Goal: Task Accomplishment & Management: Manage account settings

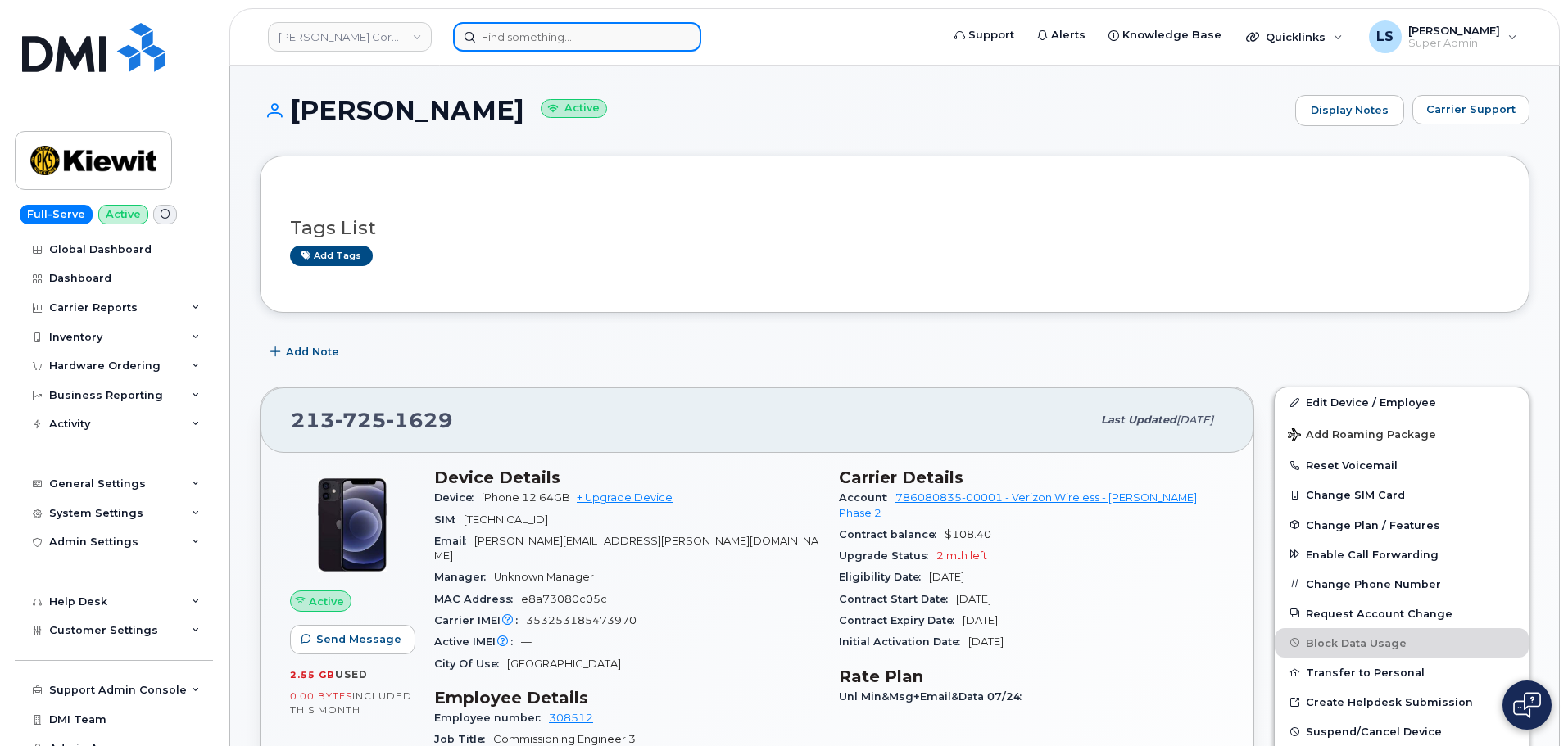
click at [560, 33] on input at bounding box center [577, 37] width 248 height 30
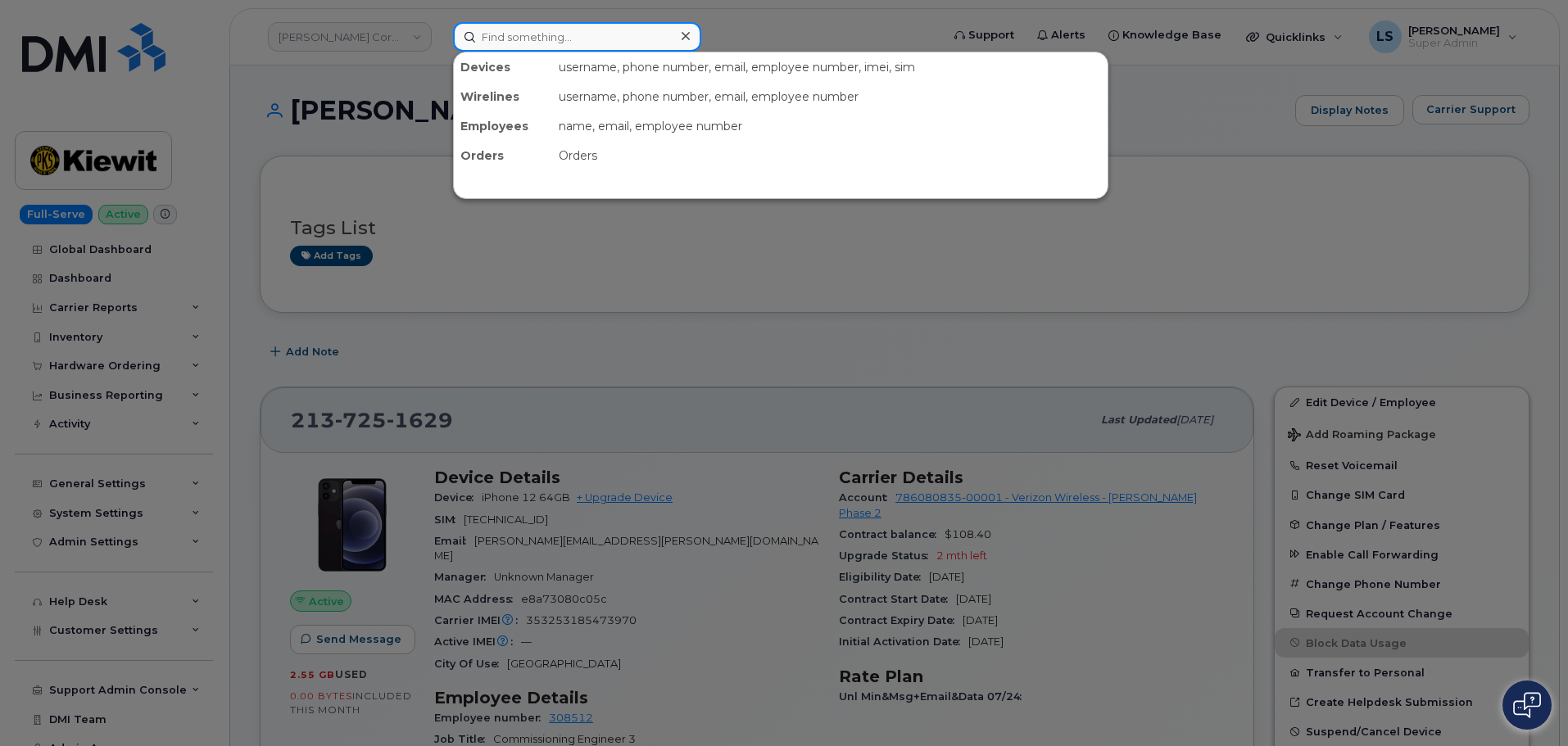
paste input "William Retter"
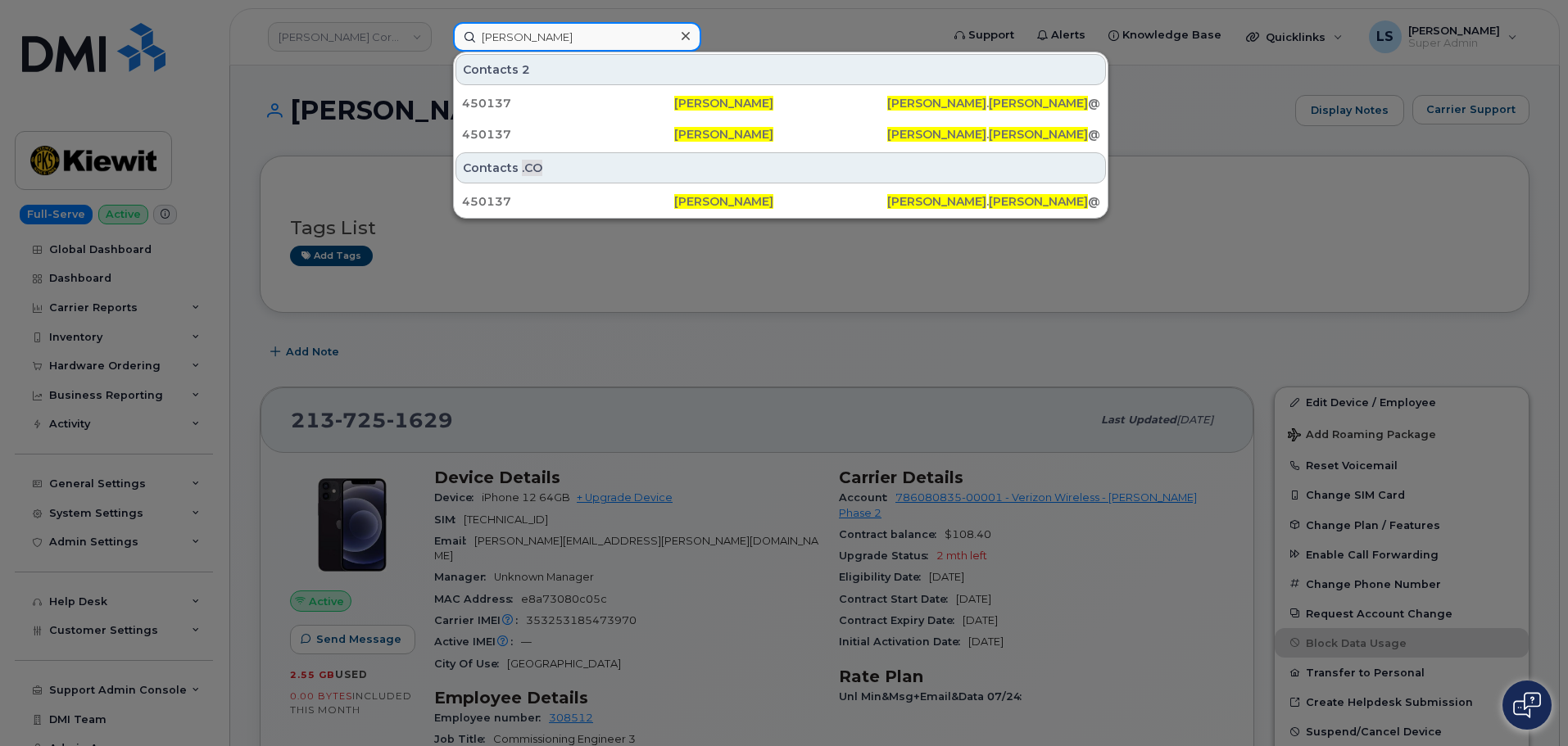
drag, startPoint x: 520, startPoint y: 37, endPoint x: 456, endPoint y: 33, distance: 64.1
click at [451, 39] on div "William Retter Contacts 2 450137 William Retter WILLIAM . RETTER @KIEWIT.COM 45…" at bounding box center [692, 37] width 503 height 30
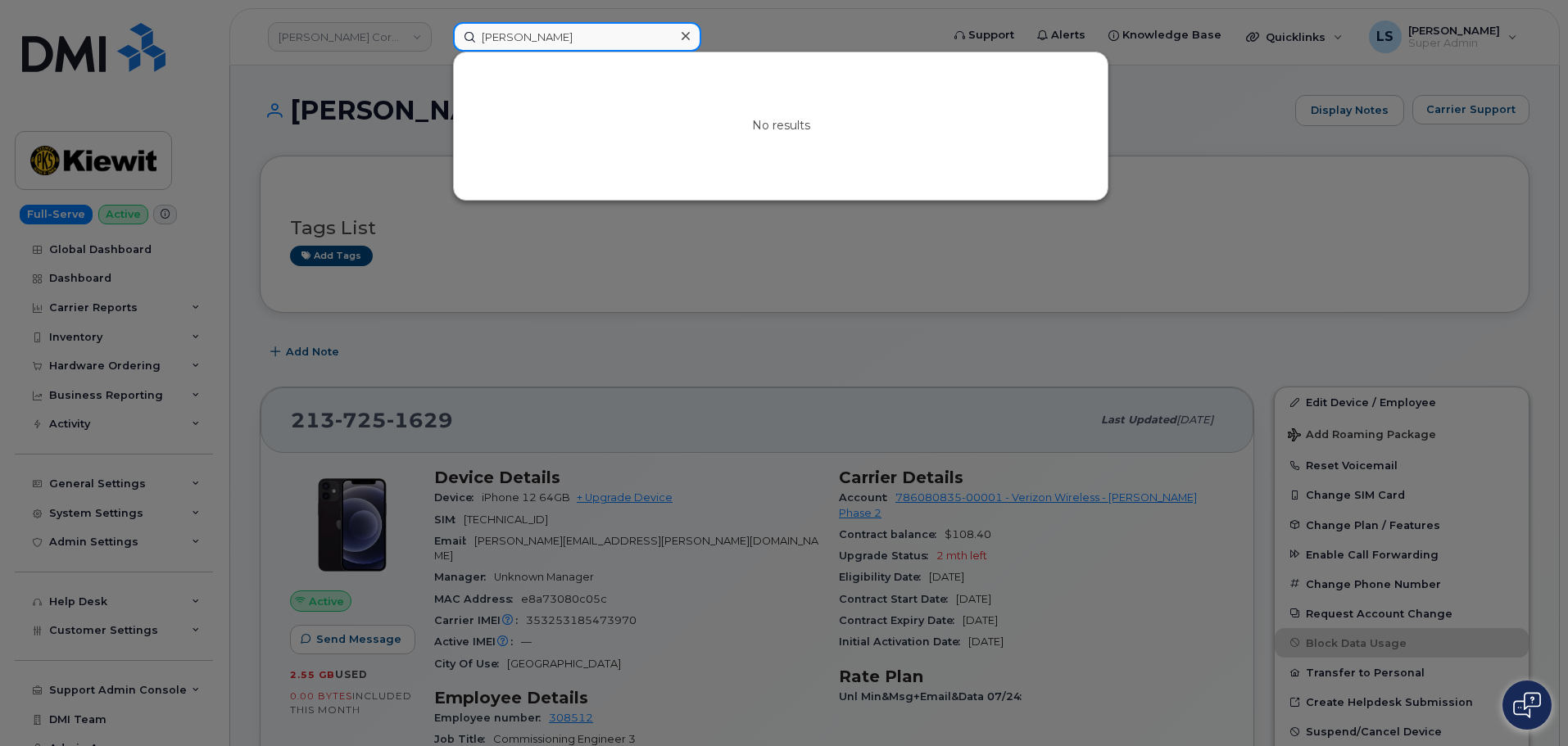
type input "Bill Retter"
click at [679, 34] on div at bounding box center [685, 36] width 23 height 23
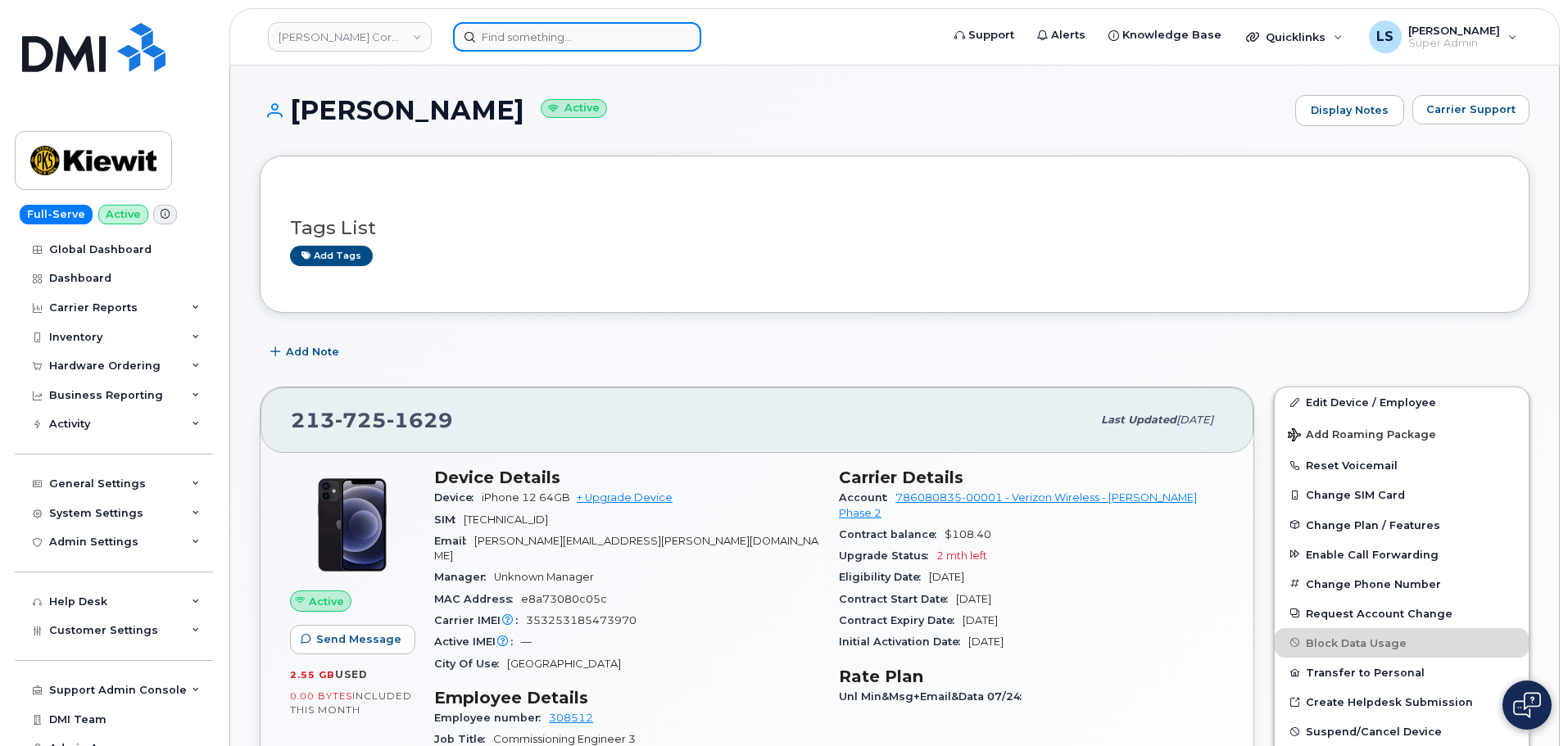
click at [593, 46] on input at bounding box center [577, 37] width 248 height 30
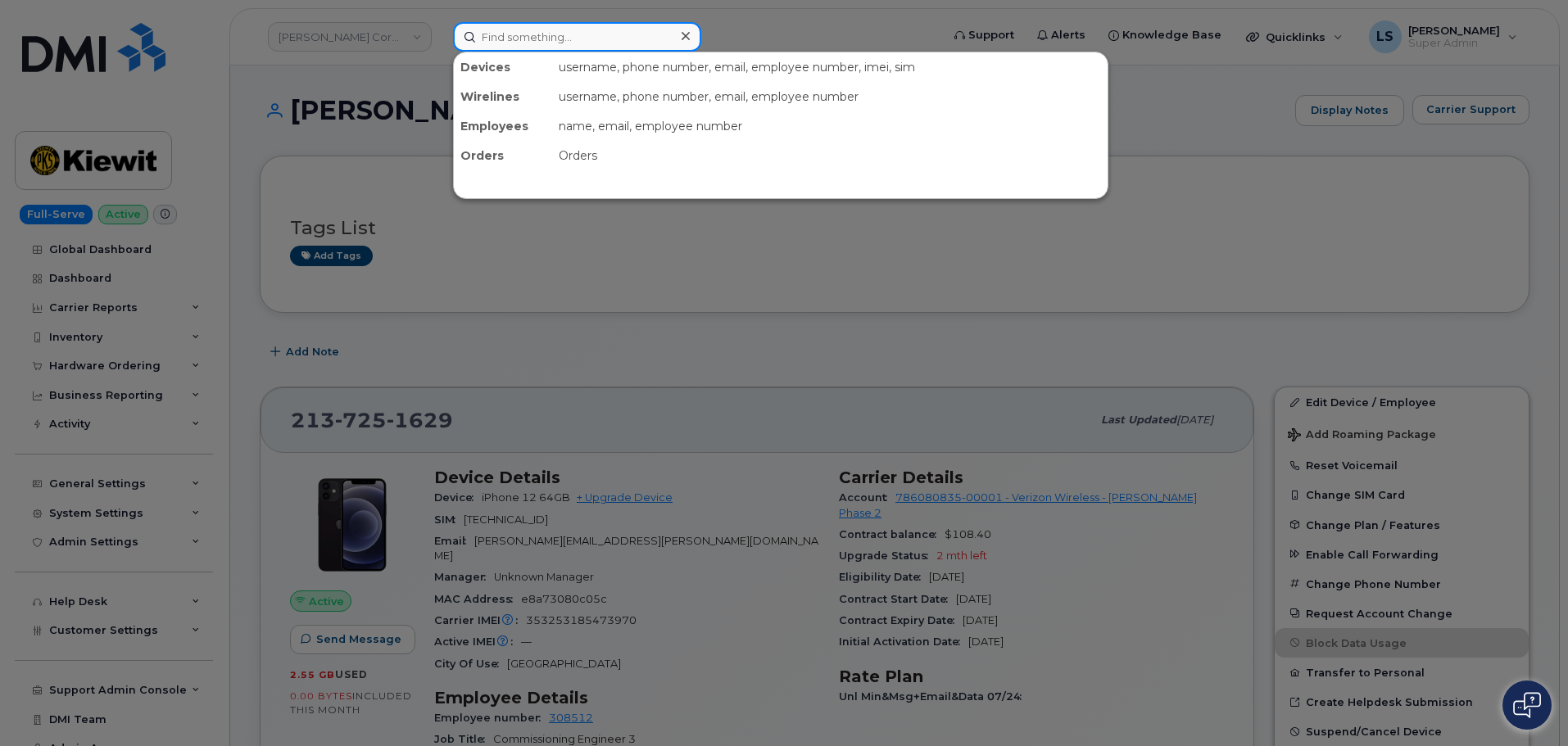
paste input "WILLIAM.RETTER@KIEWIT.COM"
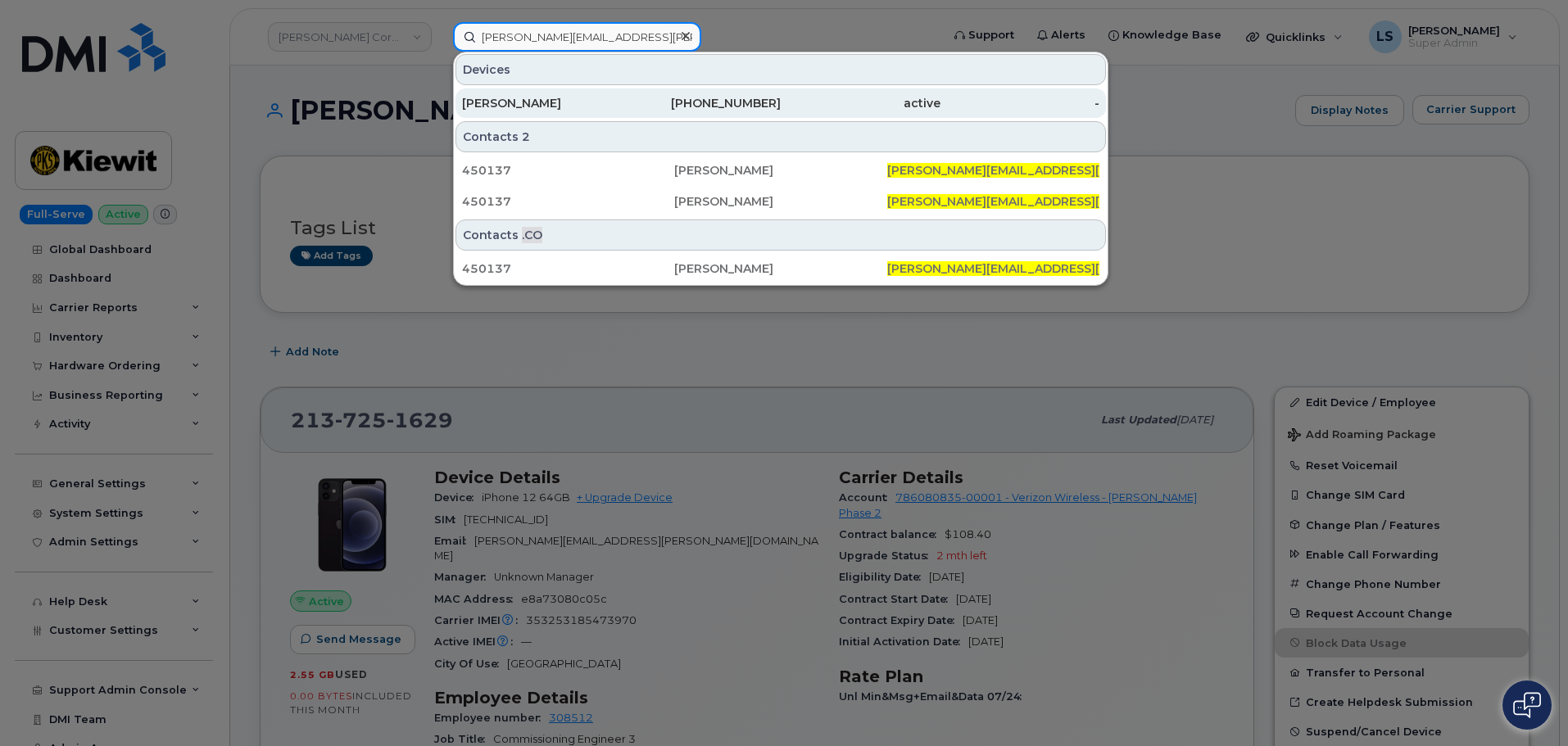
type input "WILLIAM.RETTER@KIEWIT.COM"
click at [574, 101] on div "PETER RUGGERIO" at bounding box center [542, 103] width 160 height 16
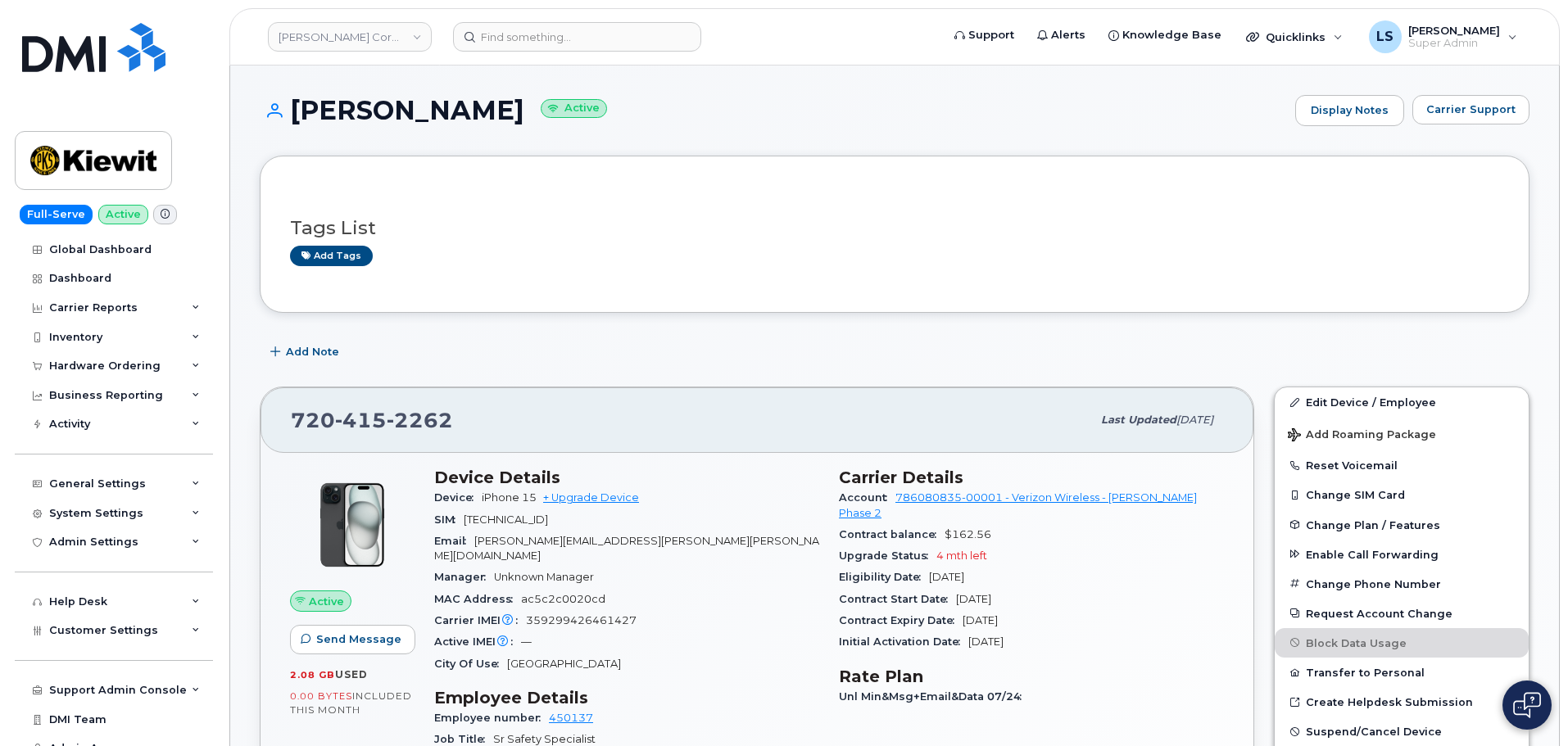
click at [1304, 411] on link "Edit Device / Employee" at bounding box center [1402, 402] width 254 height 30
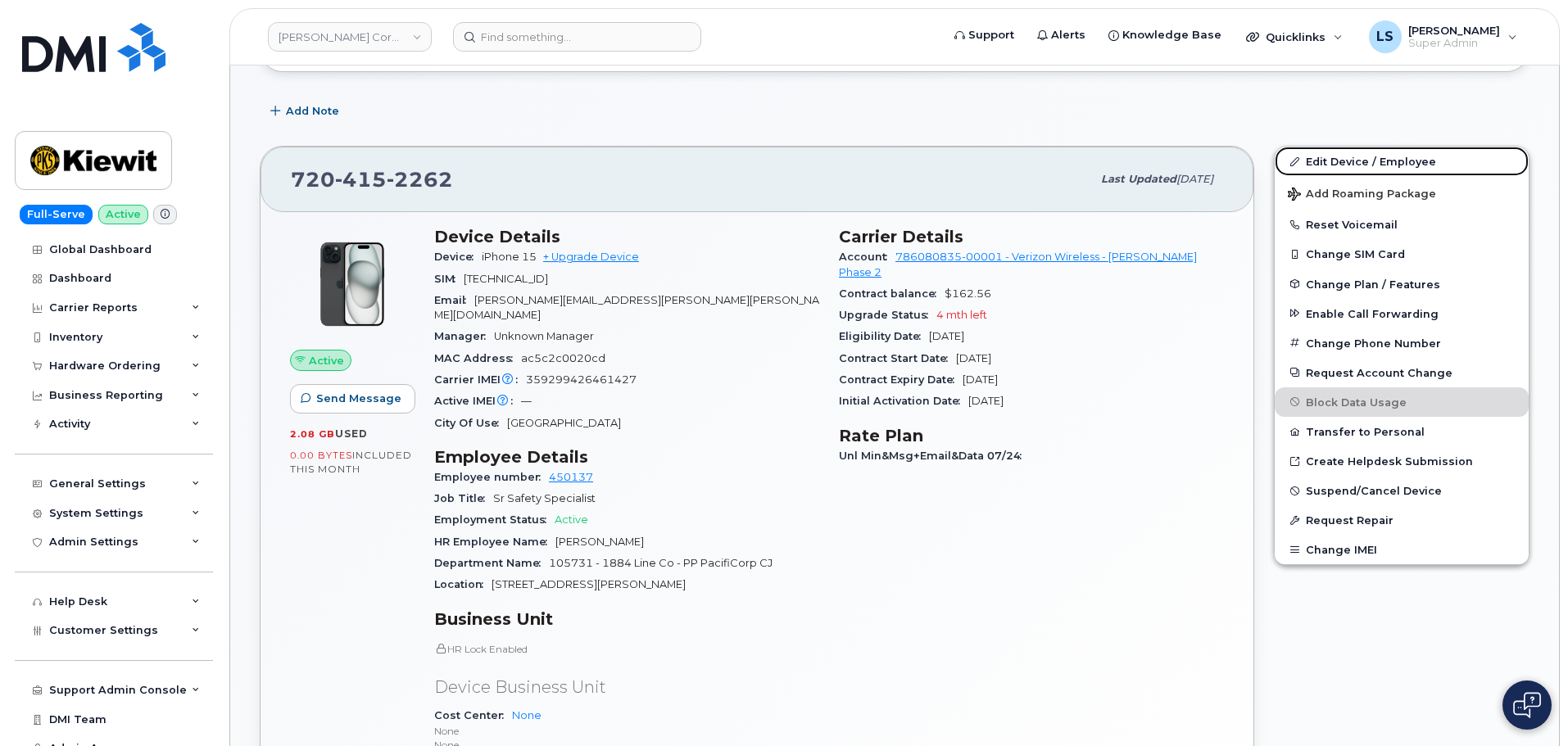
scroll to position [246, 0]
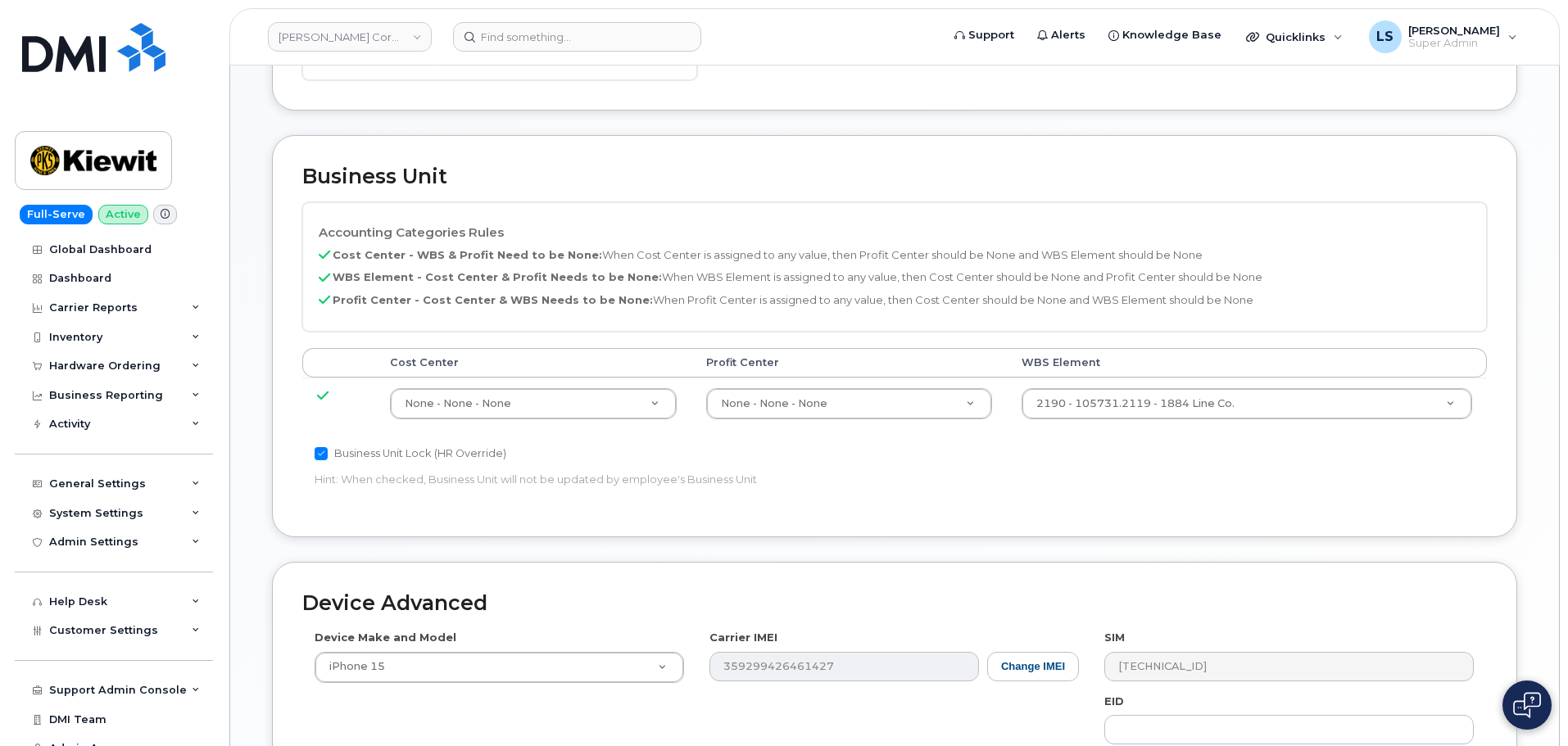
scroll to position [655, 0]
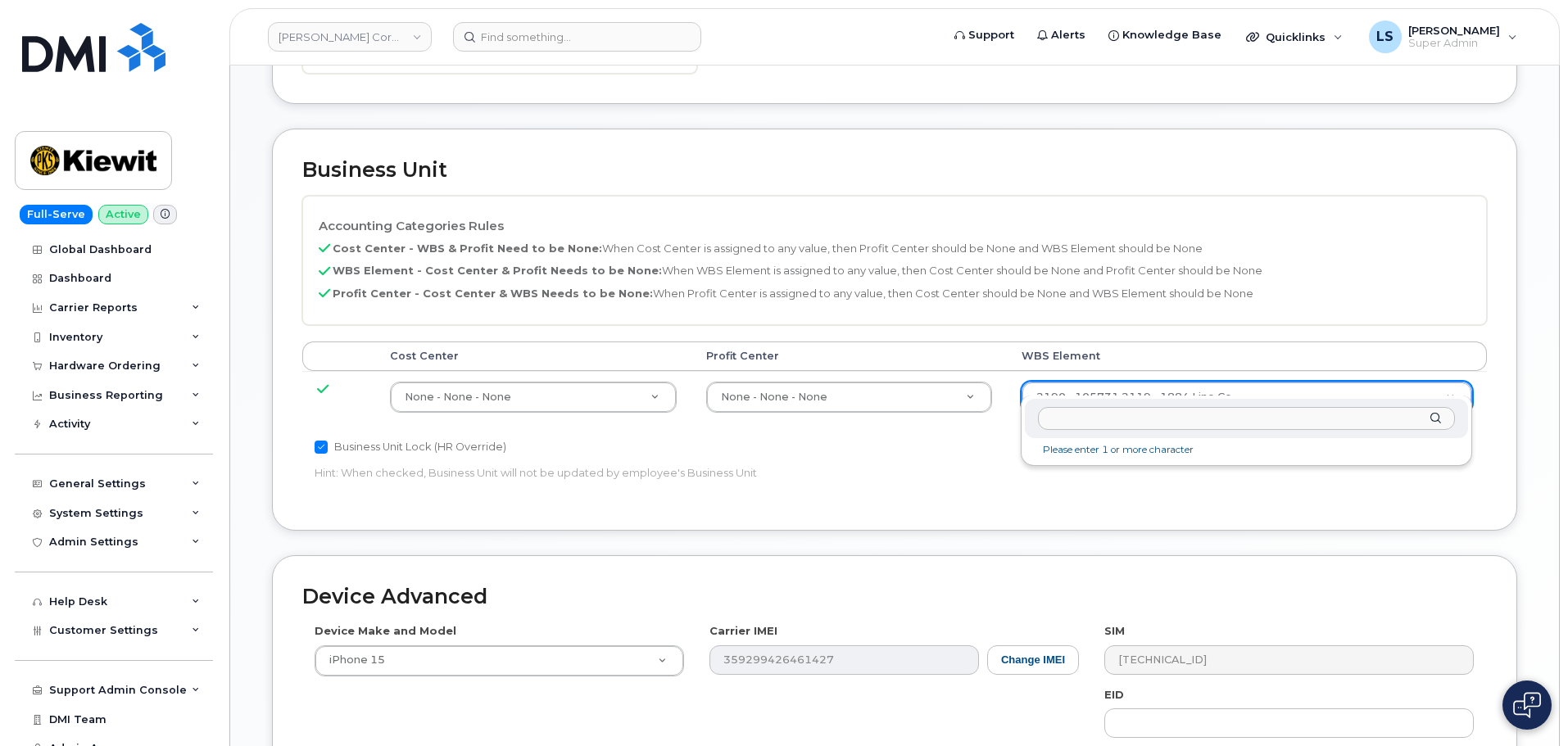
click at [1123, 433] on div at bounding box center [1247, 418] width 444 height 40
paste input "105048.1334"
type input "105048.1334"
type input "29884102"
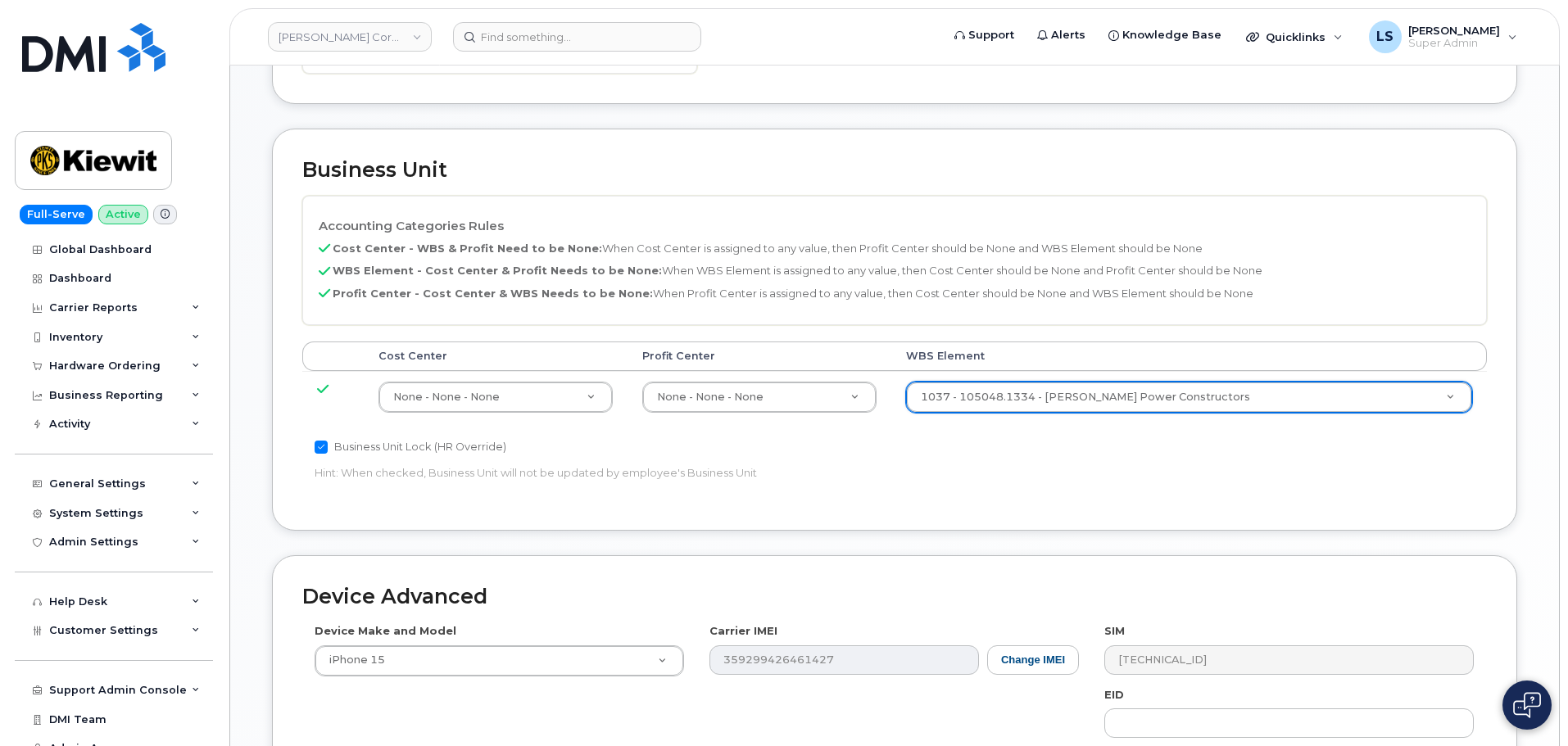
scroll to position [937, 0]
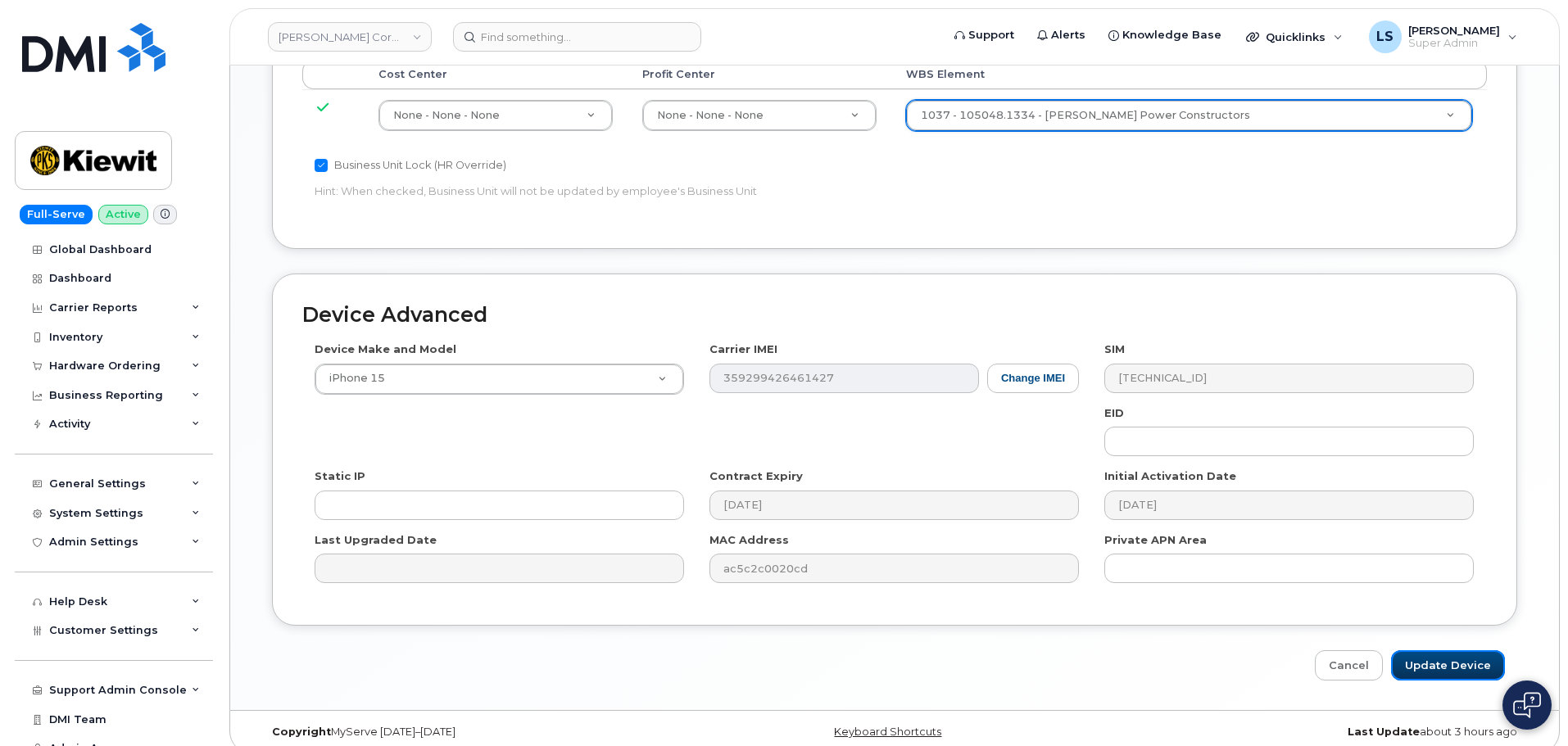
click at [1445, 651] on input "Update Device" at bounding box center [1448, 666] width 114 height 31
type input "Saving..."
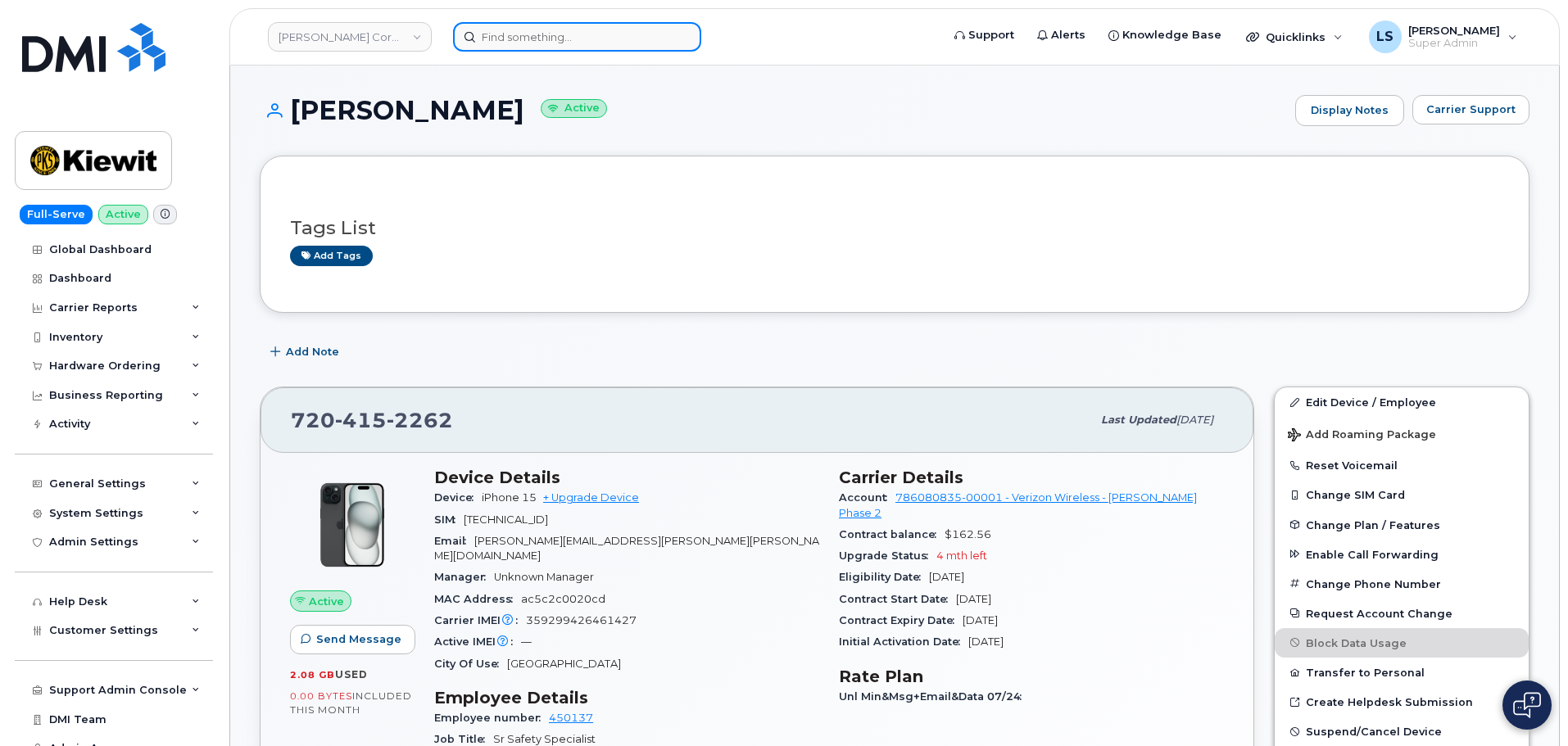
click at [482, 30] on input at bounding box center [577, 37] width 248 height 30
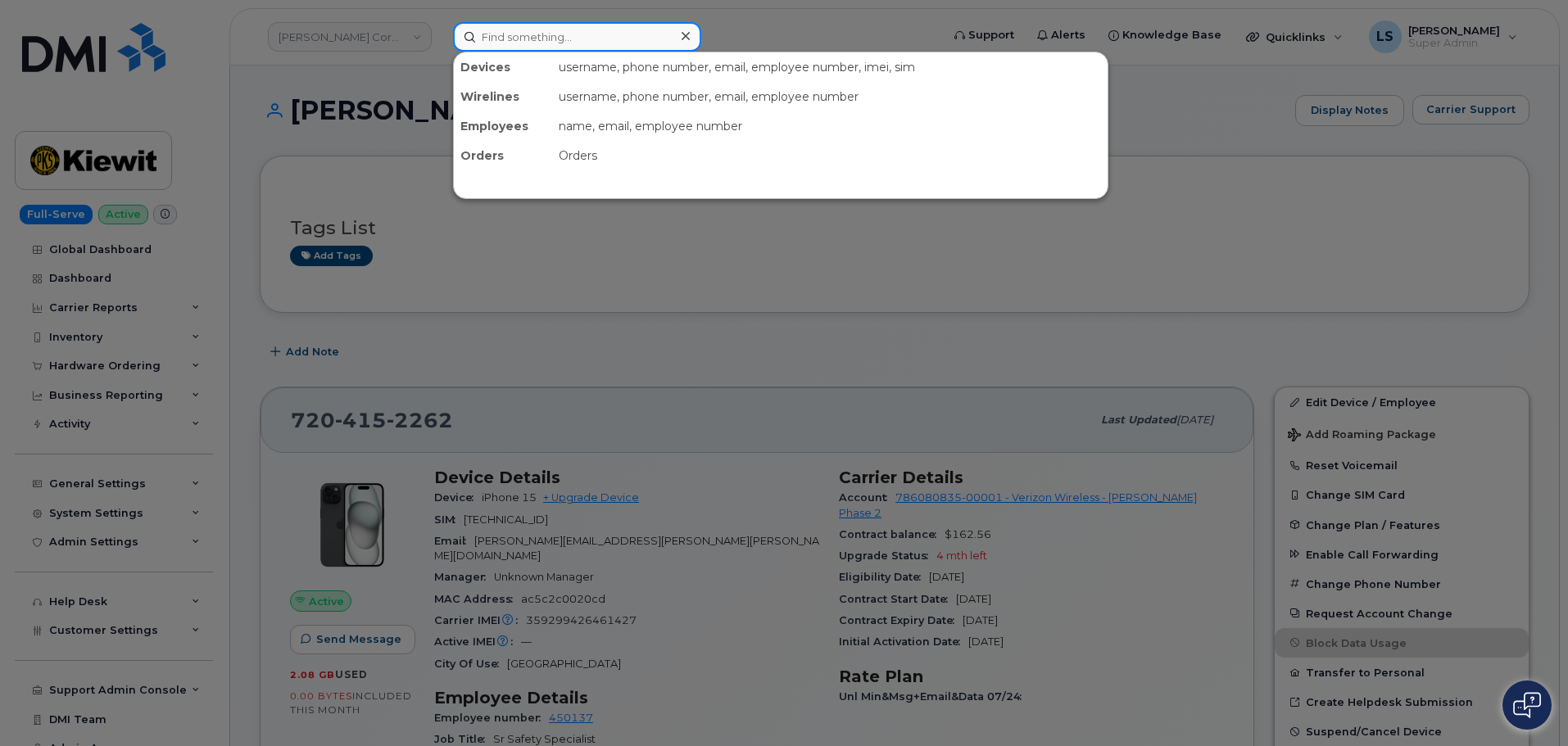
paste input "[PERSON_NAME]"
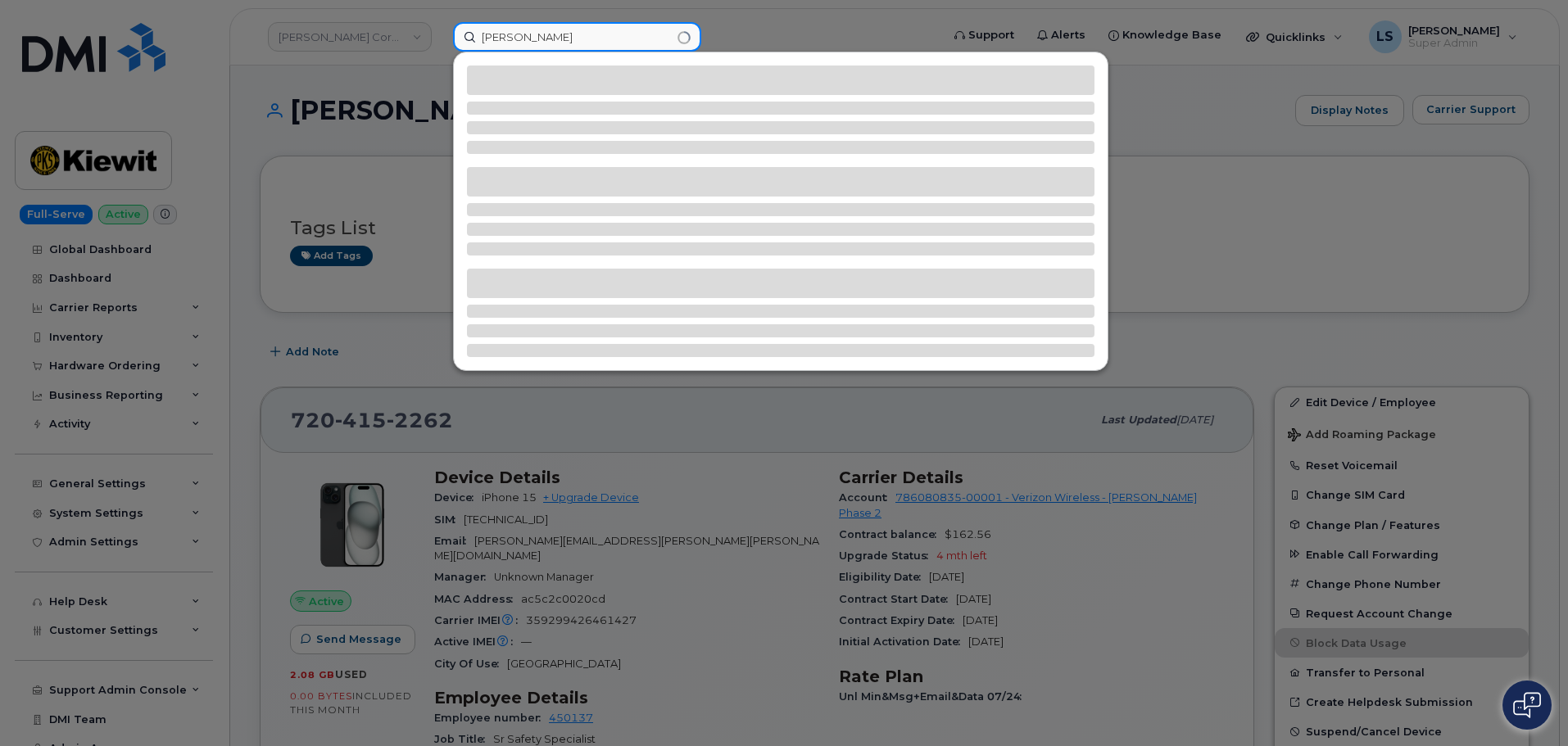
type input "[PERSON_NAME]"
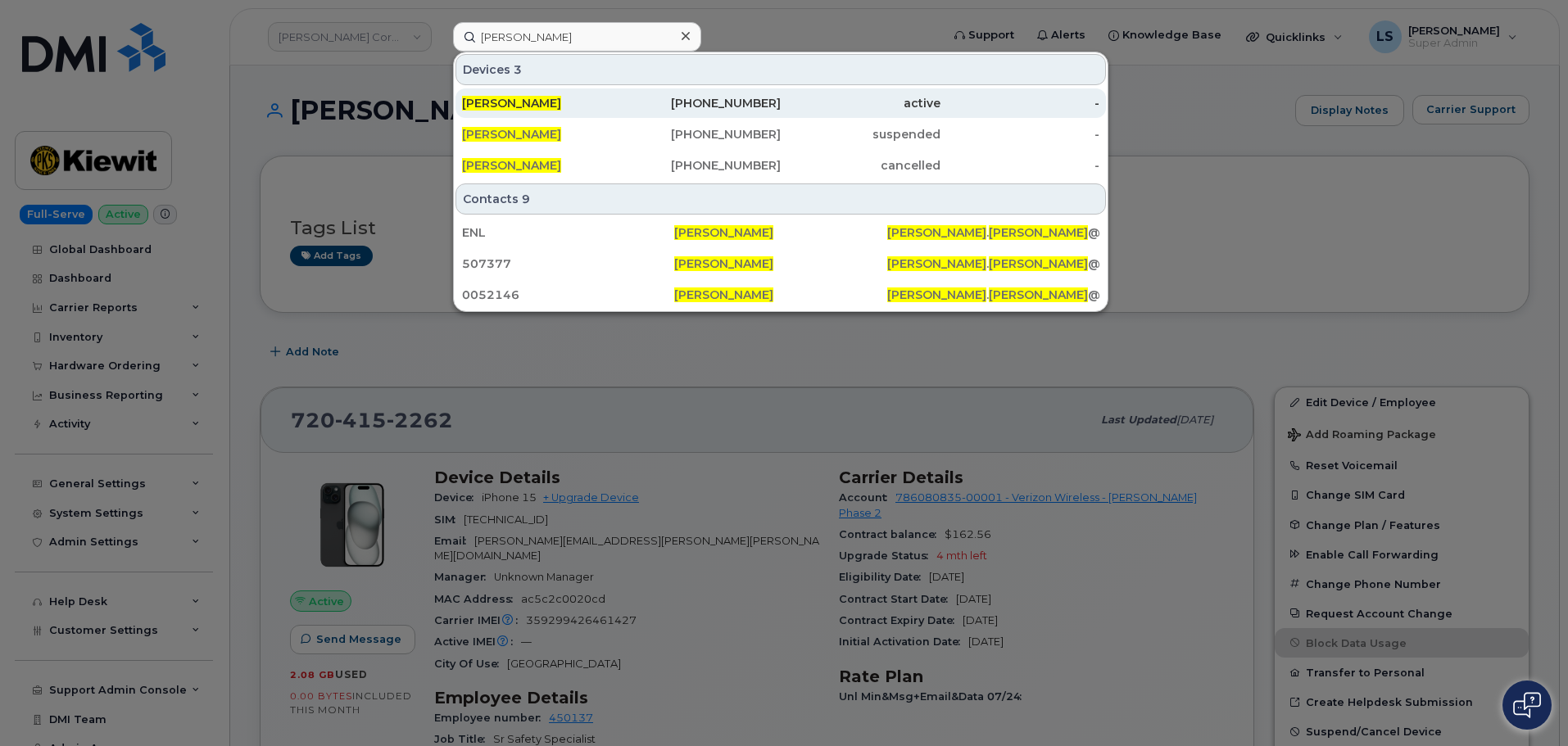
click at [510, 107] on span "Daniel Clarke" at bounding box center [512, 103] width 99 height 14
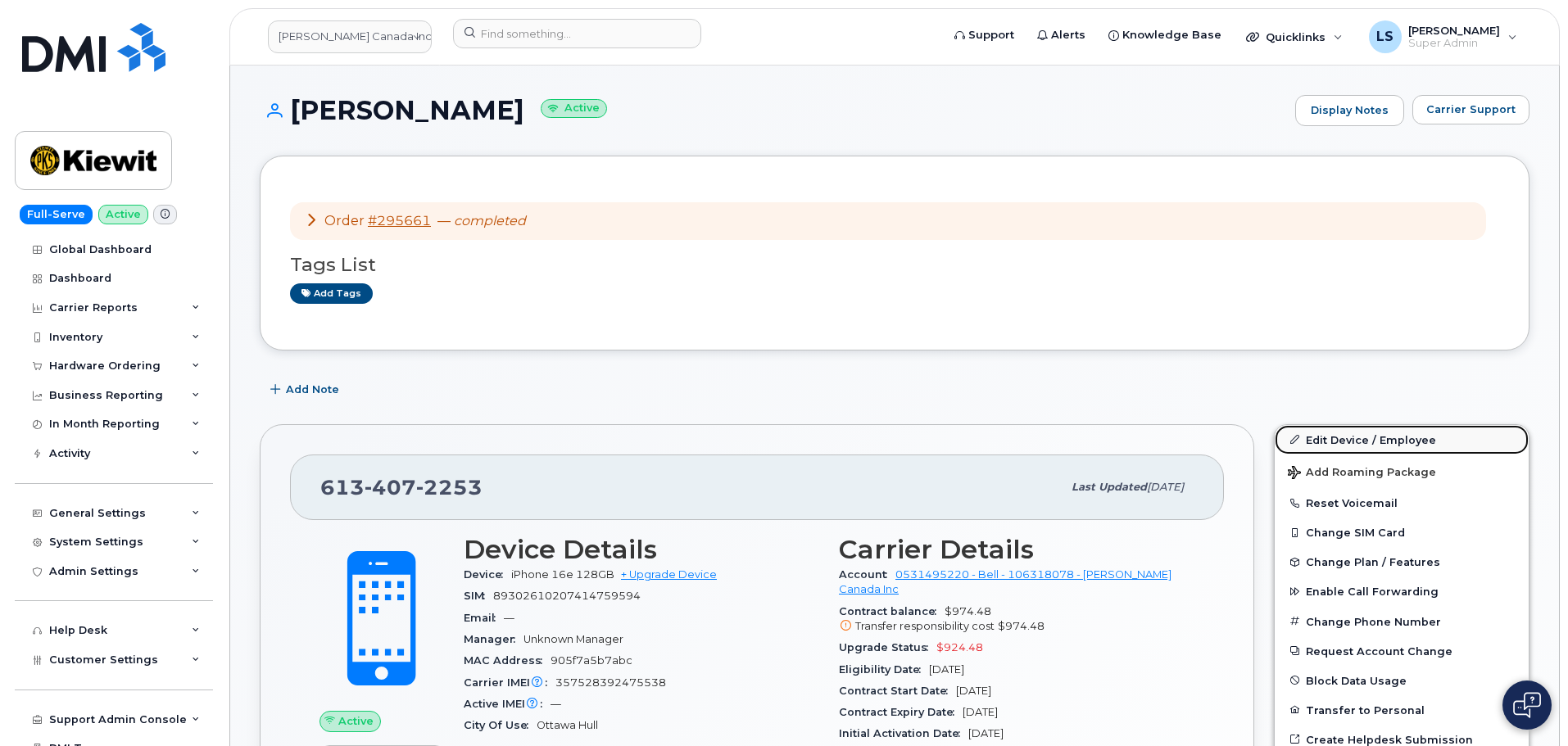
click at [1400, 442] on link "Edit Device / Employee" at bounding box center [1402, 440] width 254 height 30
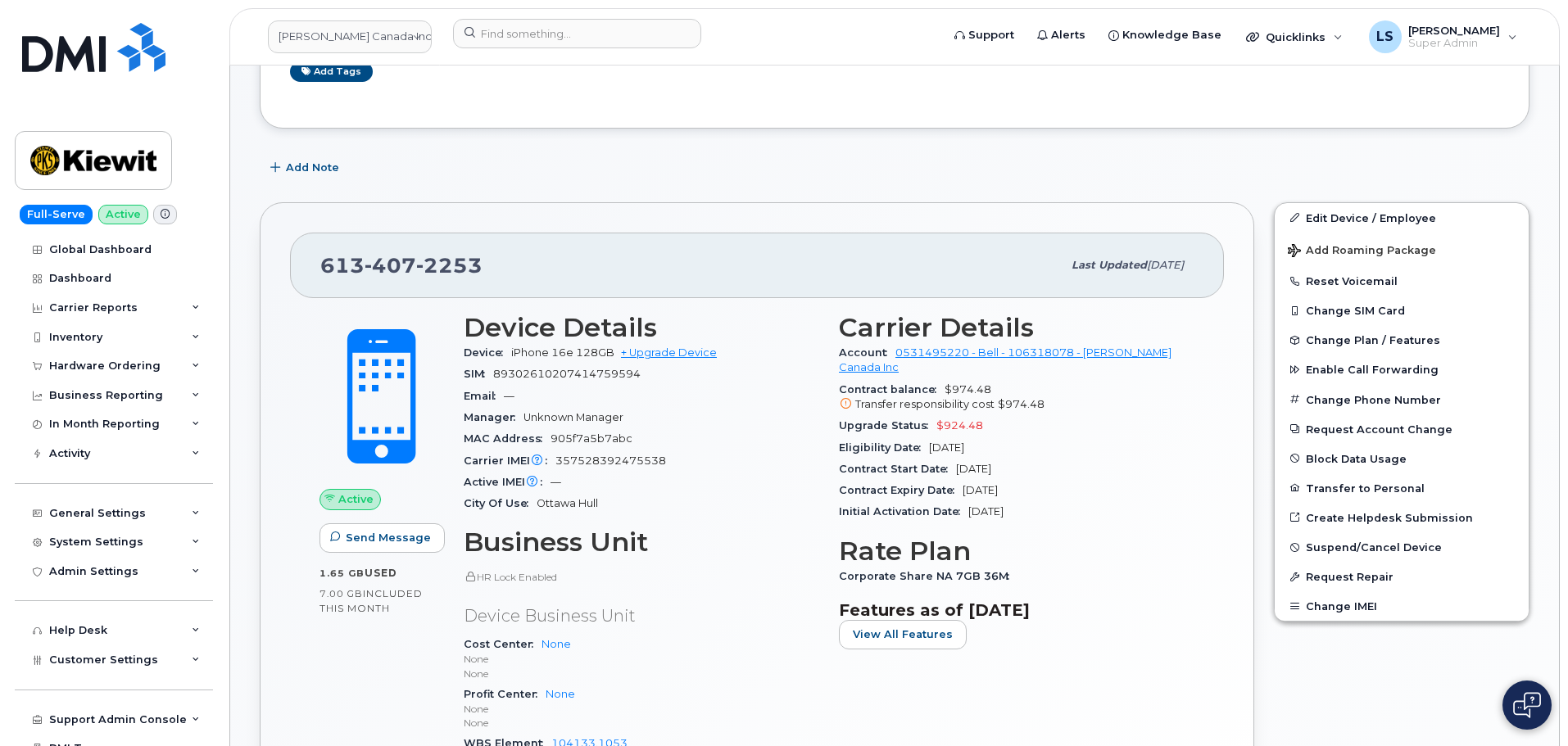
scroll to position [491, 0]
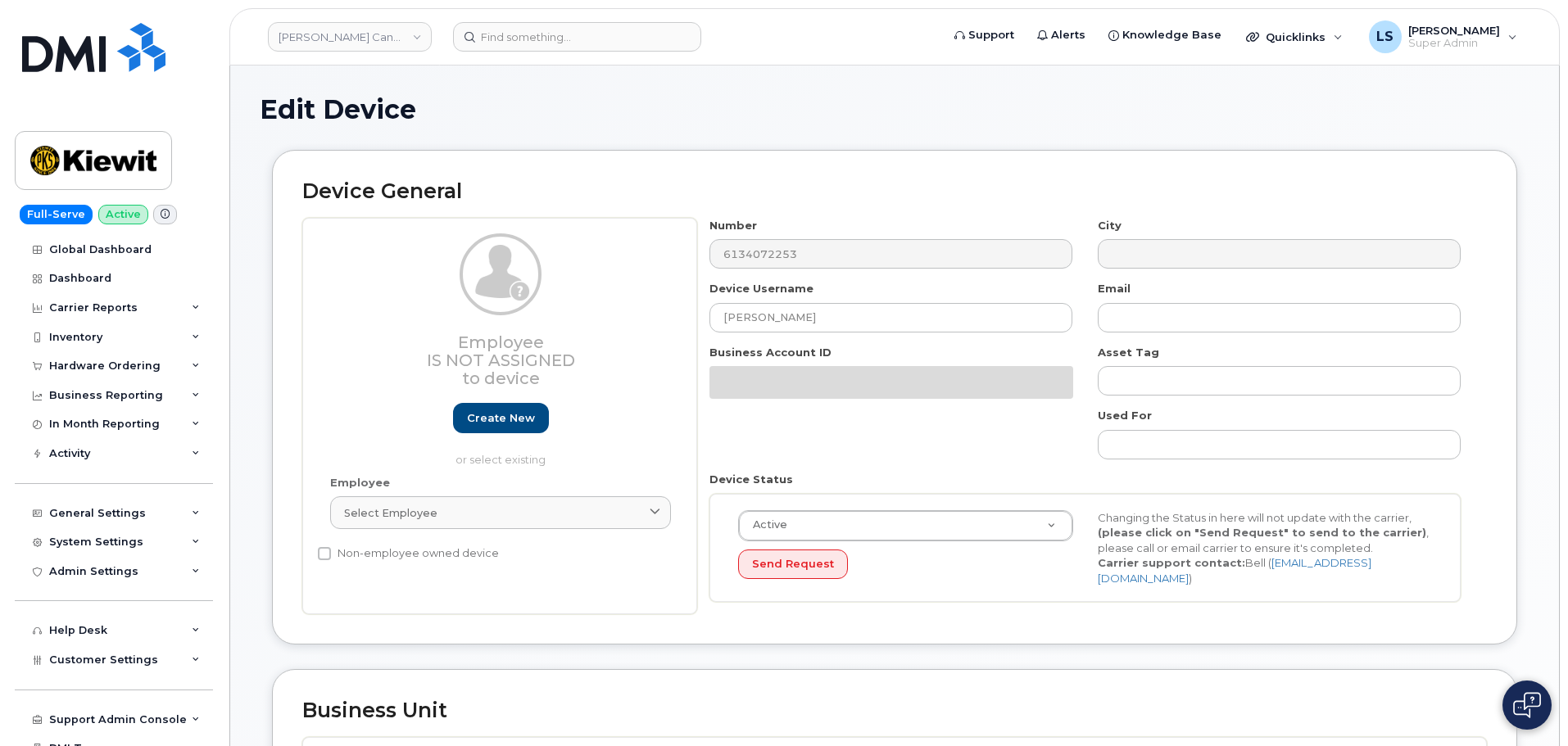
select select "14059"
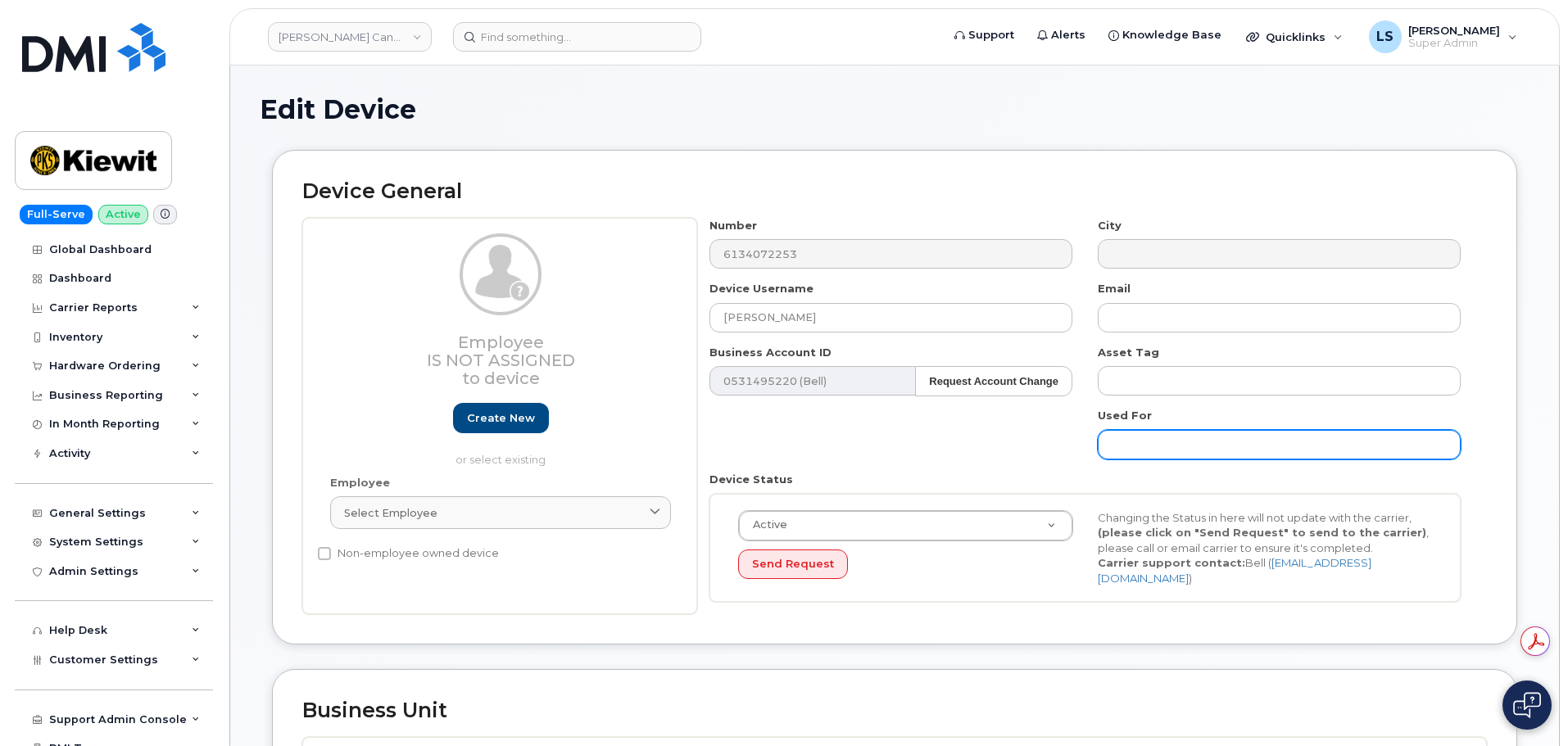
scroll to position [491, 0]
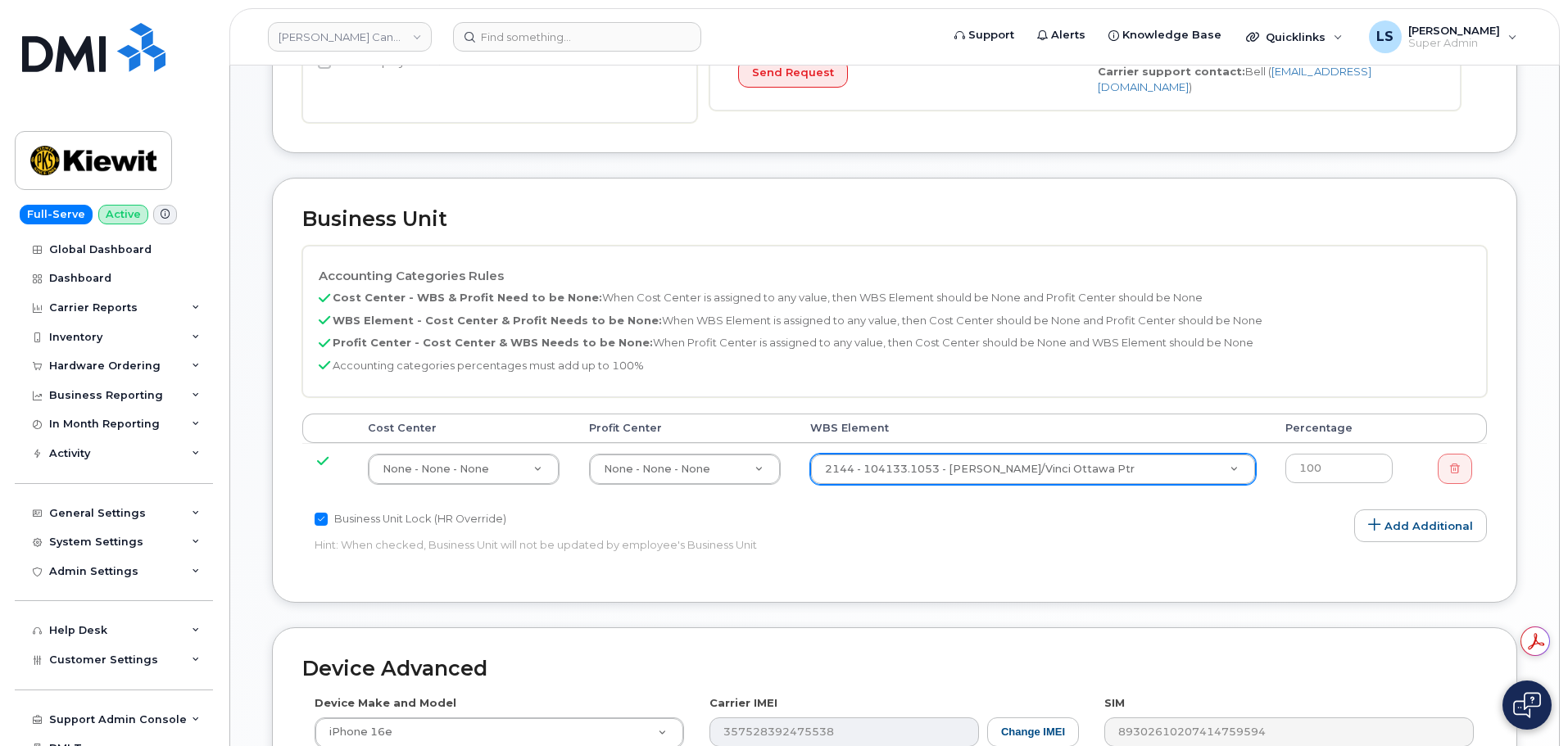
drag, startPoint x: 1139, startPoint y: 440, endPoint x: 1123, endPoint y: 451, distance: 19.4
click at [1138, 443] on td "2144 - 104133.1053 - [PERSON_NAME]/Vinci Ottawa Ptr 91389" at bounding box center [1033, 469] width 475 height 51
paste input "104808.1404"
type input "104808.1404"
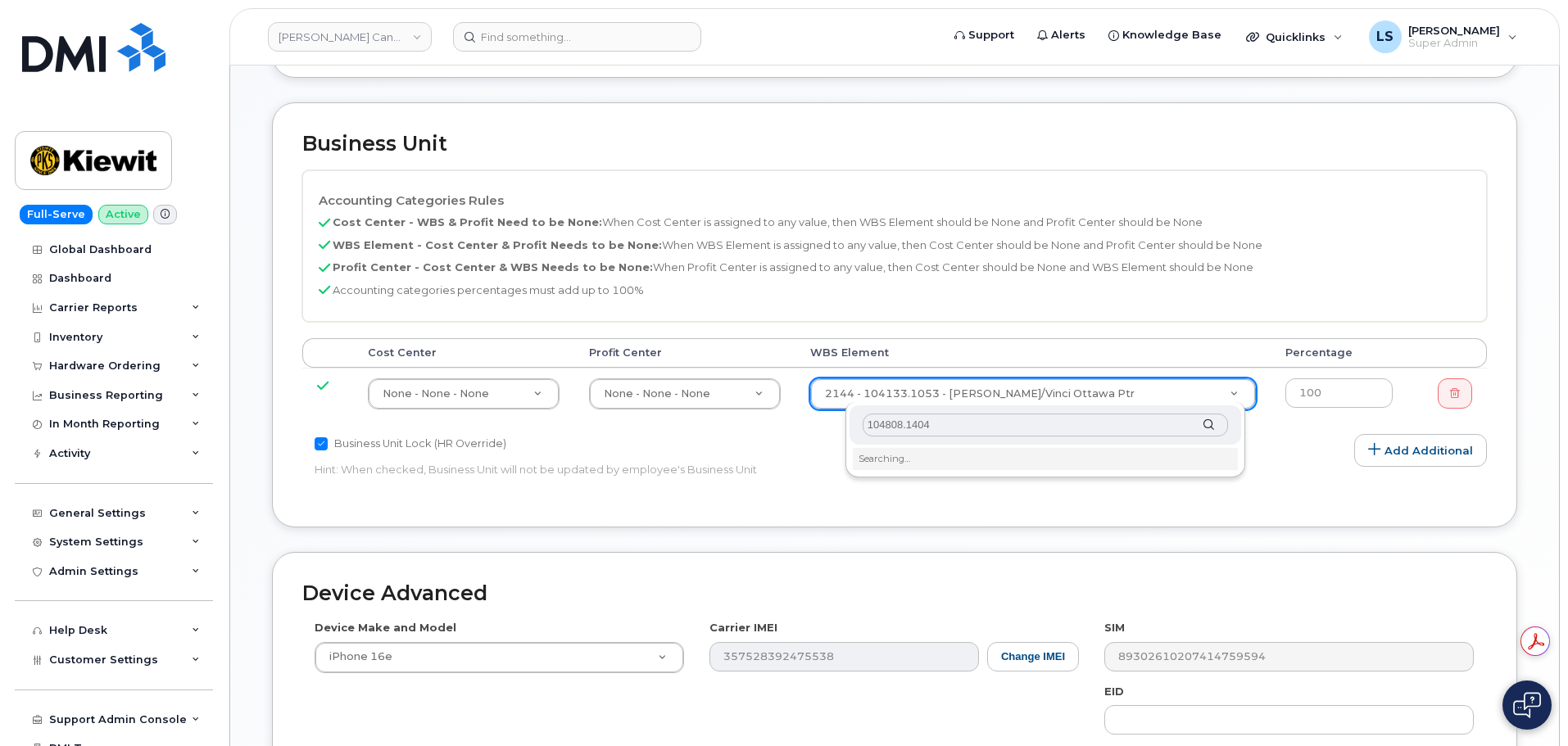
scroll to position [655, 0]
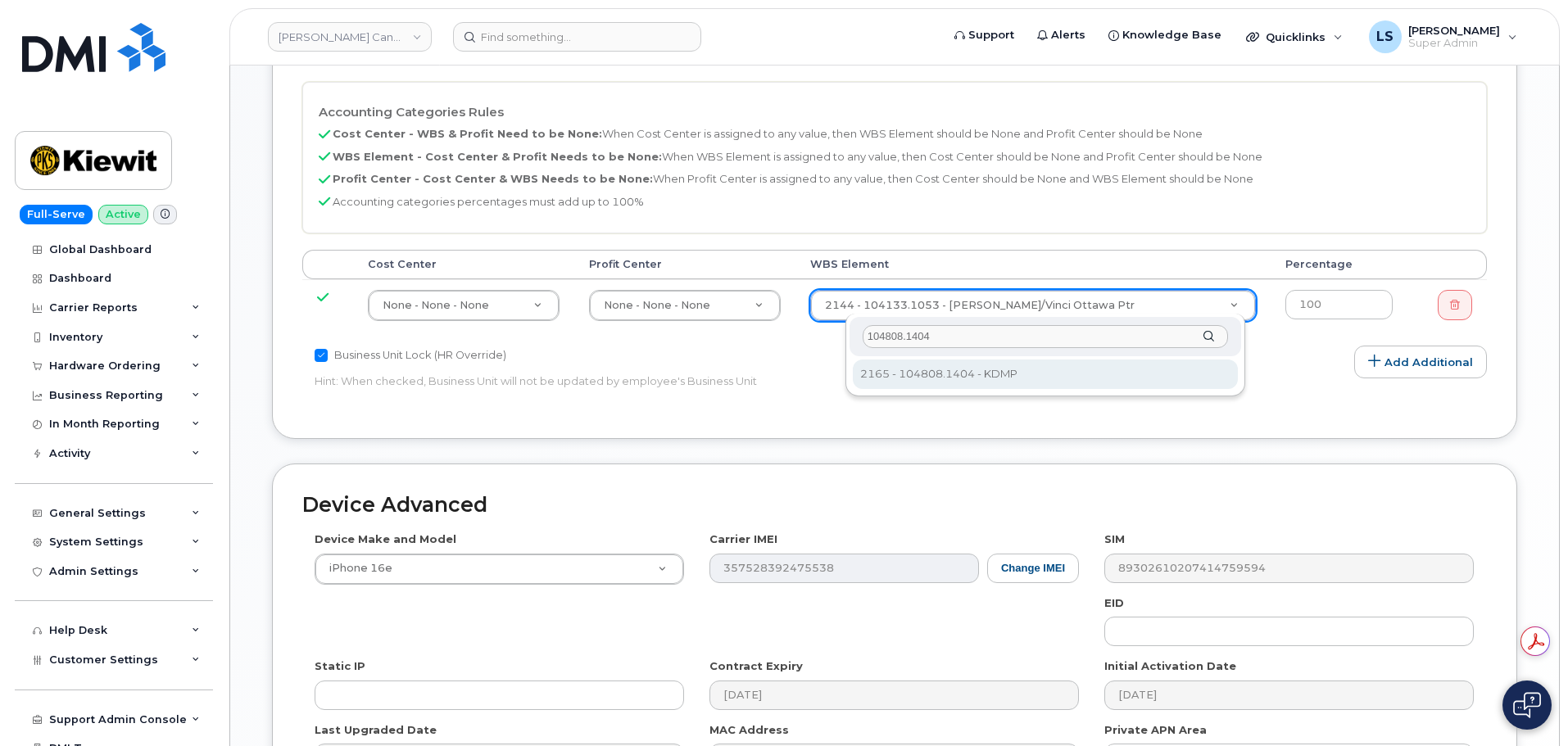
type input "104808.1404"
type input "3292028"
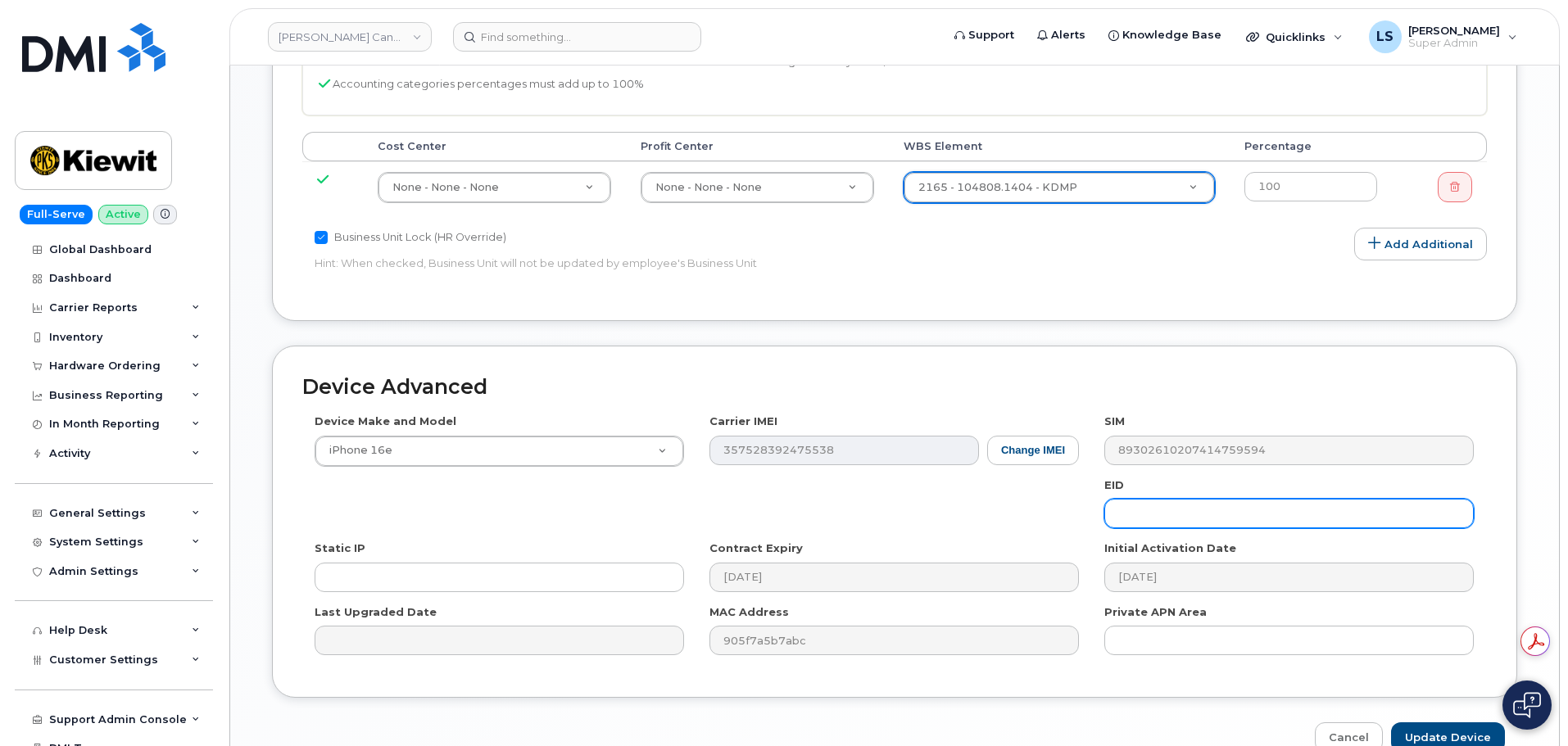
scroll to position [856, 0]
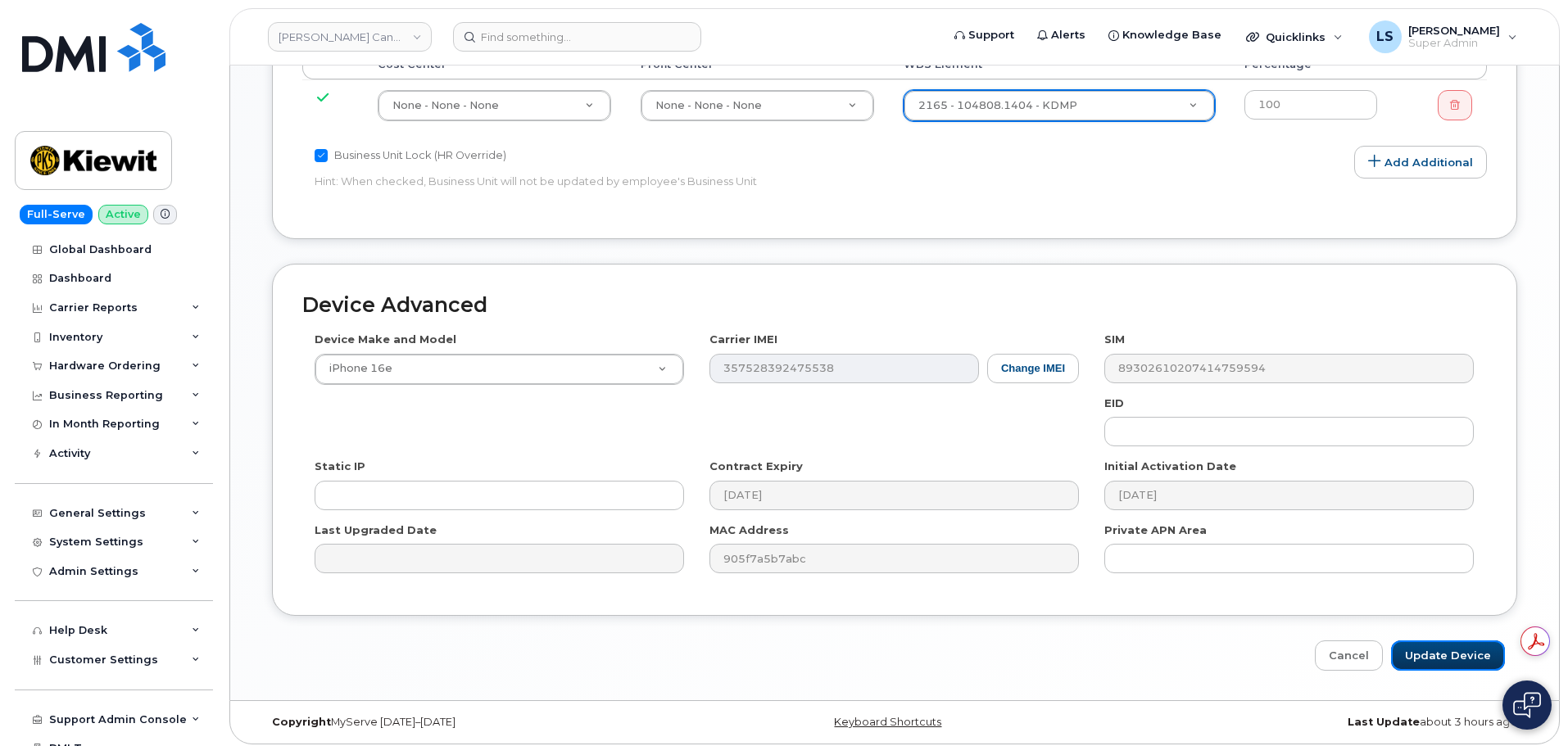
drag, startPoint x: 1434, startPoint y: 640, endPoint x: 1125, endPoint y: 628, distance: 309.2
click at [1433, 641] on input "Update Device" at bounding box center [1448, 656] width 114 height 31
type input "Saving..."
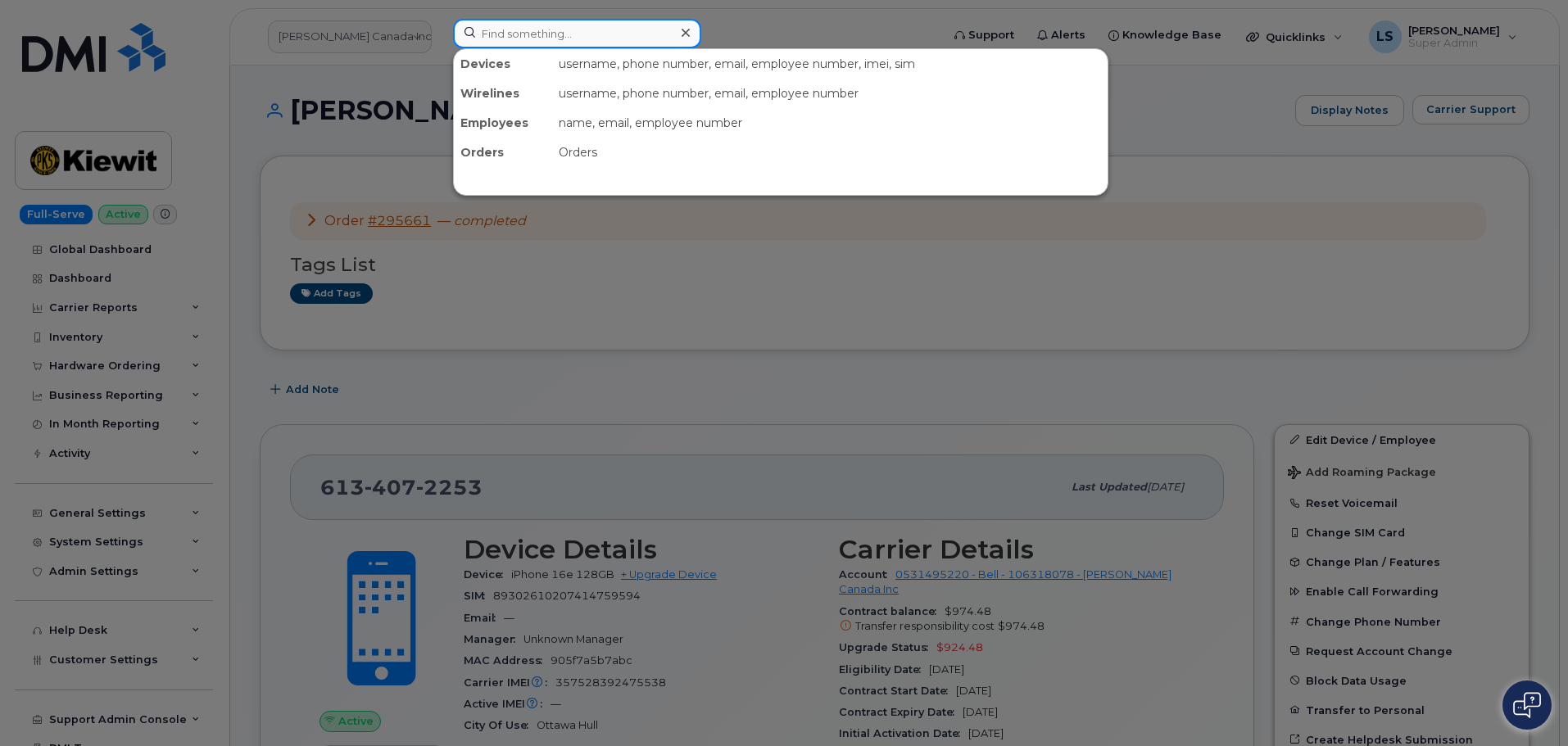
click at [519, 30] on input at bounding box center [577, 33] width 248 height 30
paste input "[PERSON_NAME]"
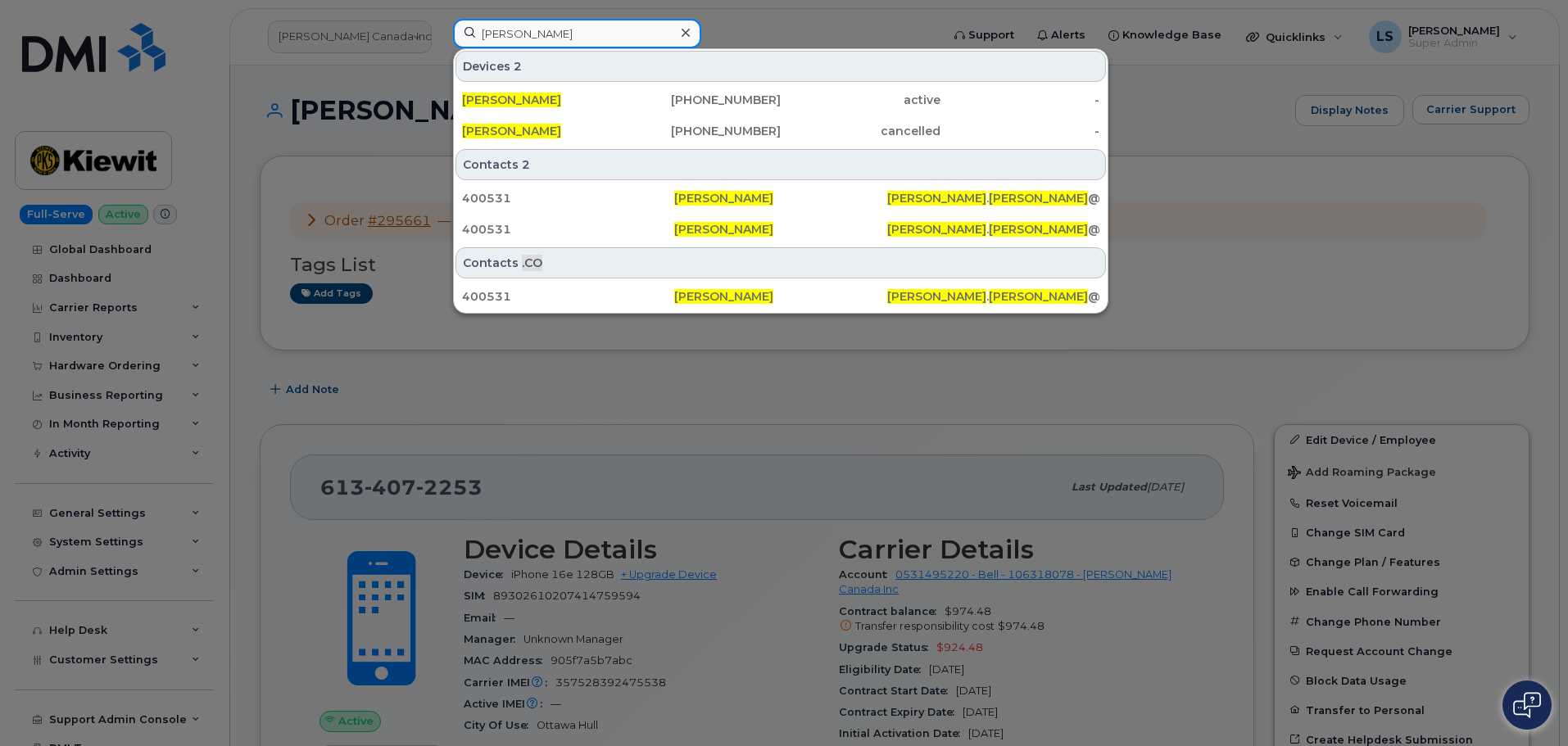
type input "[PERSON_NAME]"
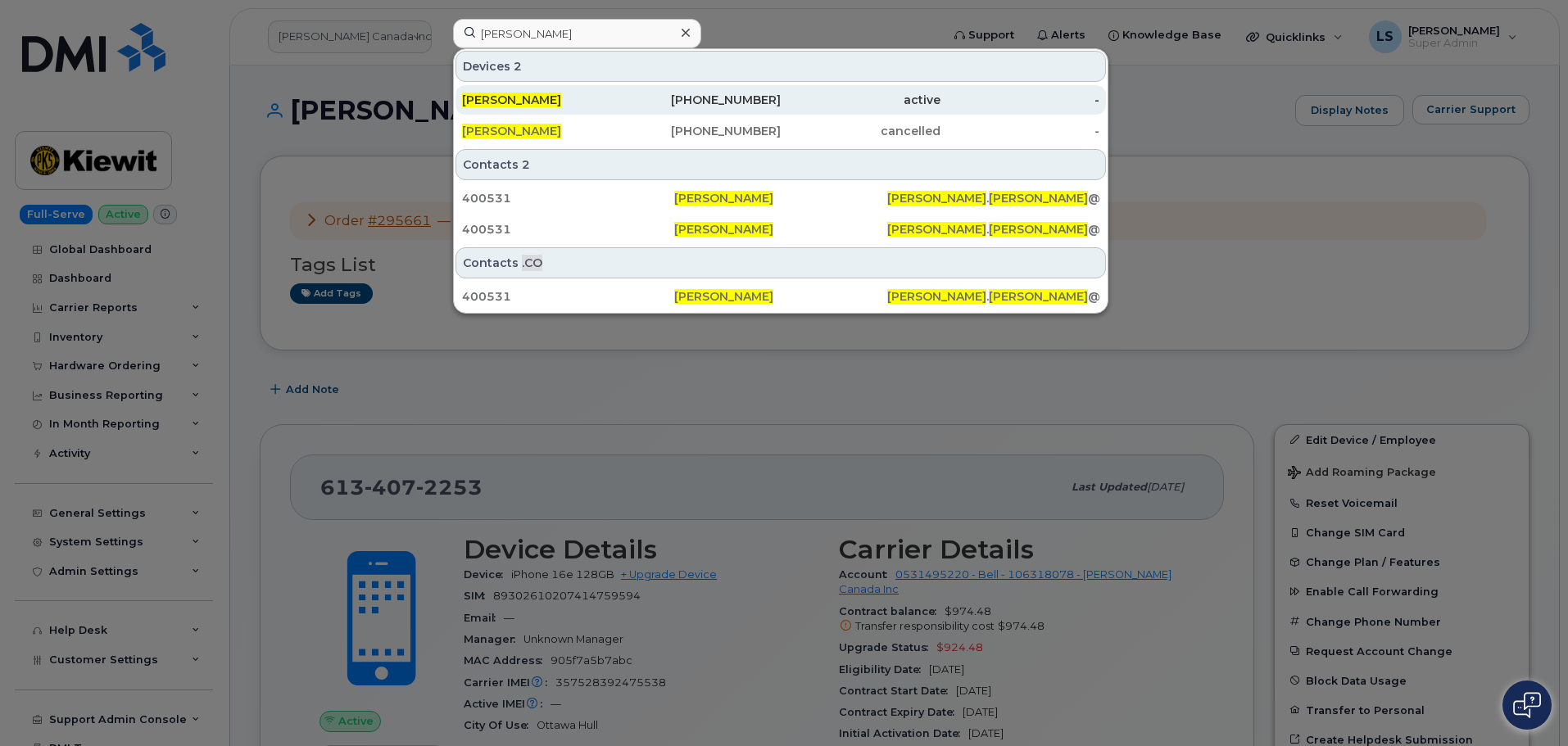
click at [591, 105] on div "[PERSON_NAME]" at bounding box center [542, 100] width 160 height 16
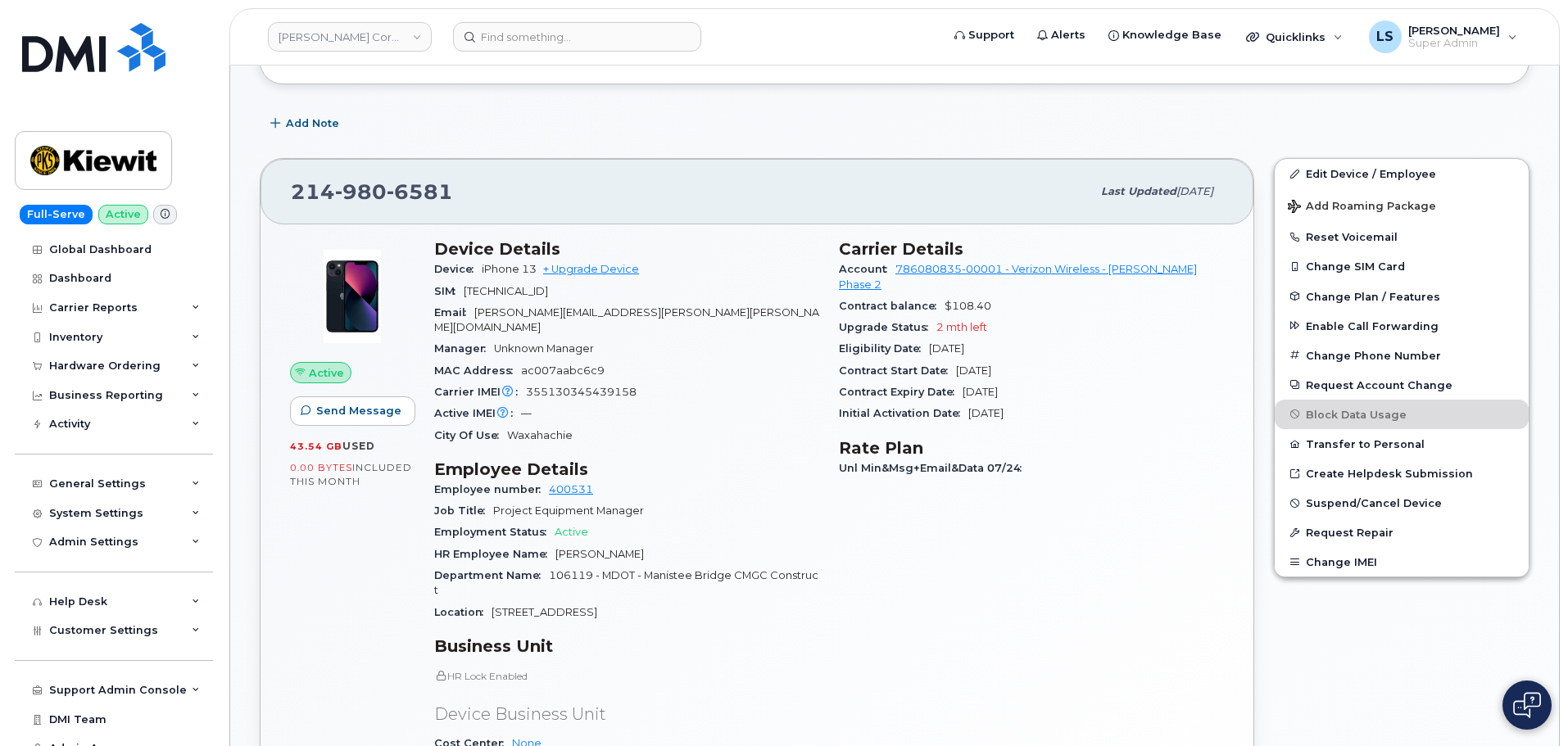
scroll to position [163, 0]
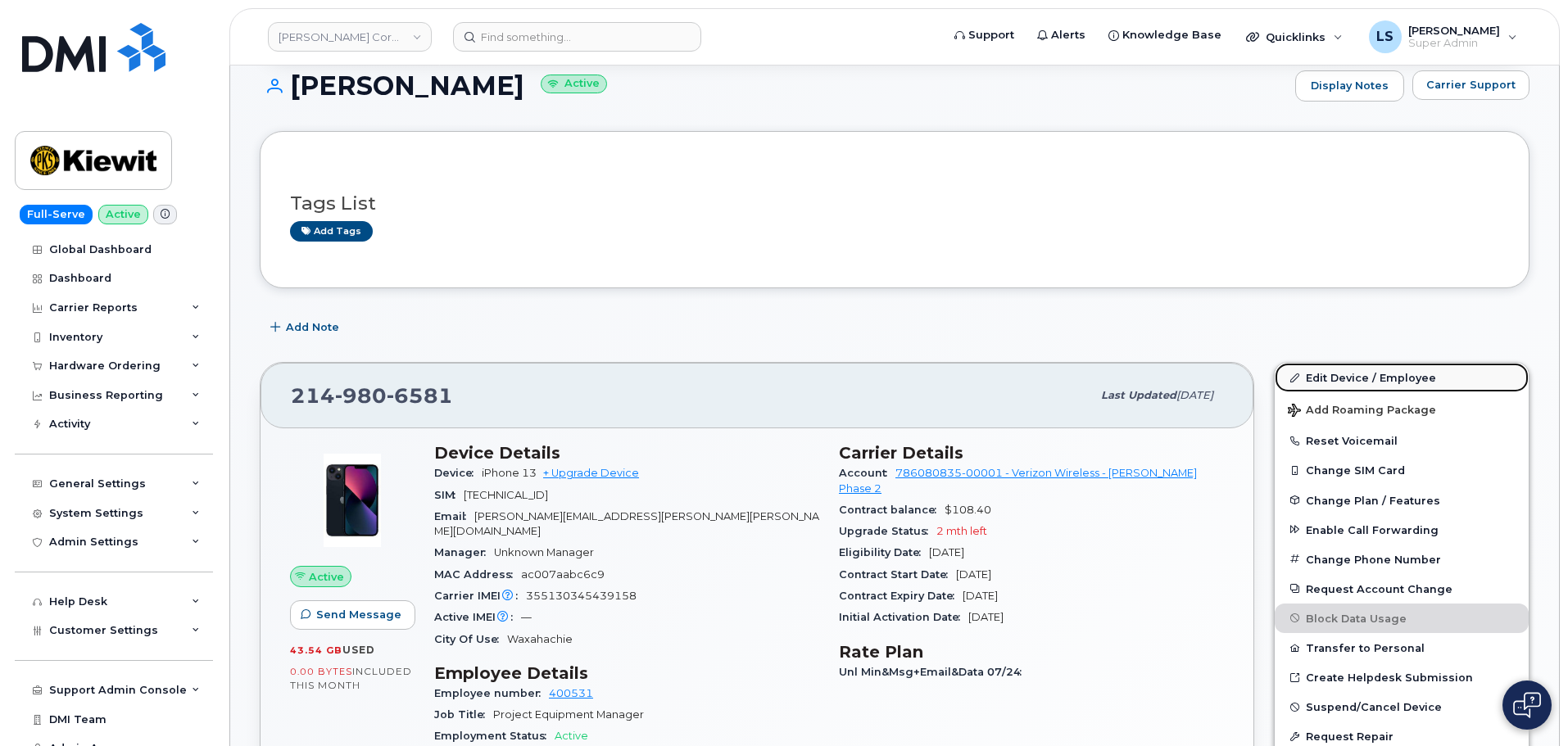
click at [1335, 374] on link "Edit Device / Employee" at bounding box center [1402, 377] width 254 height 30
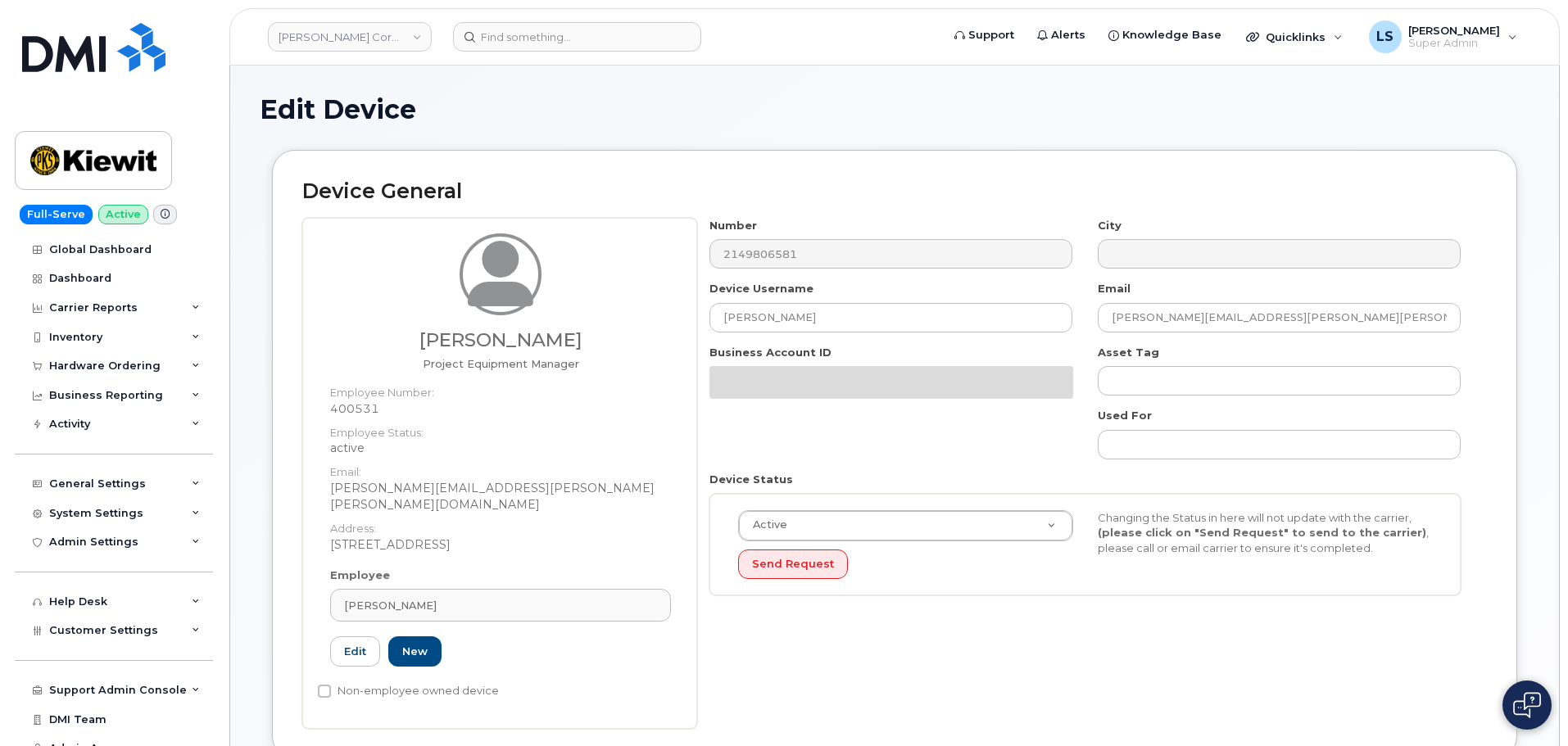
scroll to position [491, 0]
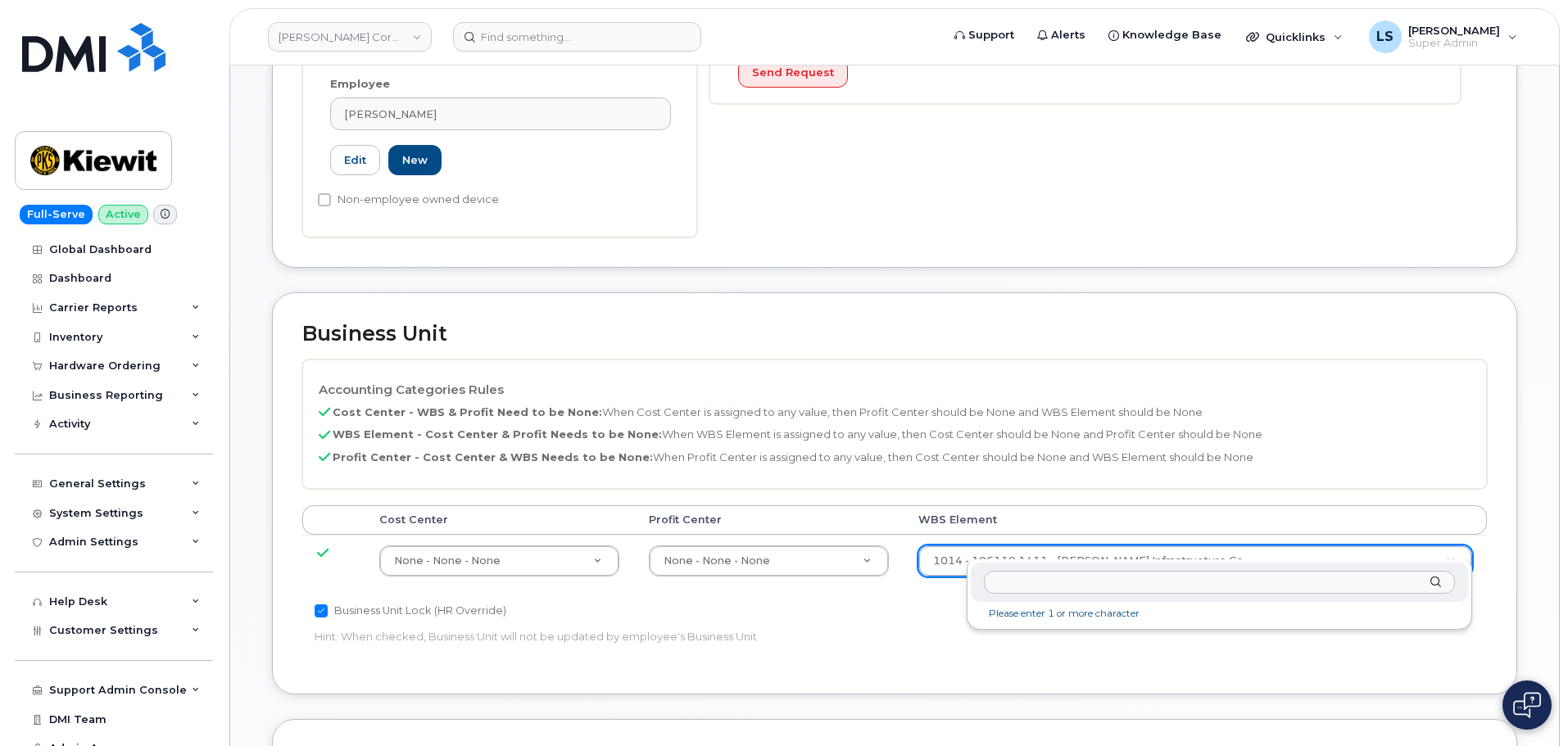
type input "104814.1262"
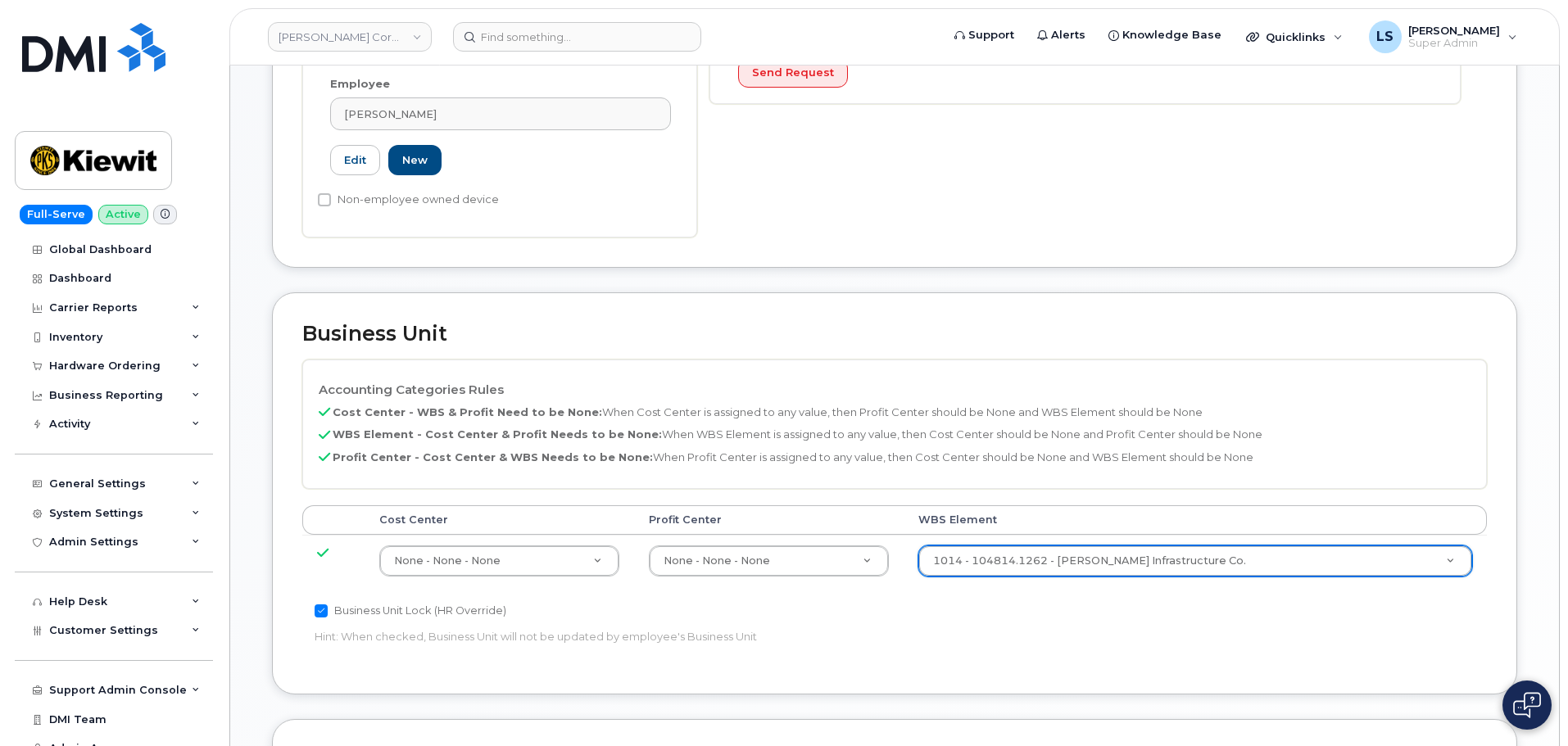
type input "35804761"
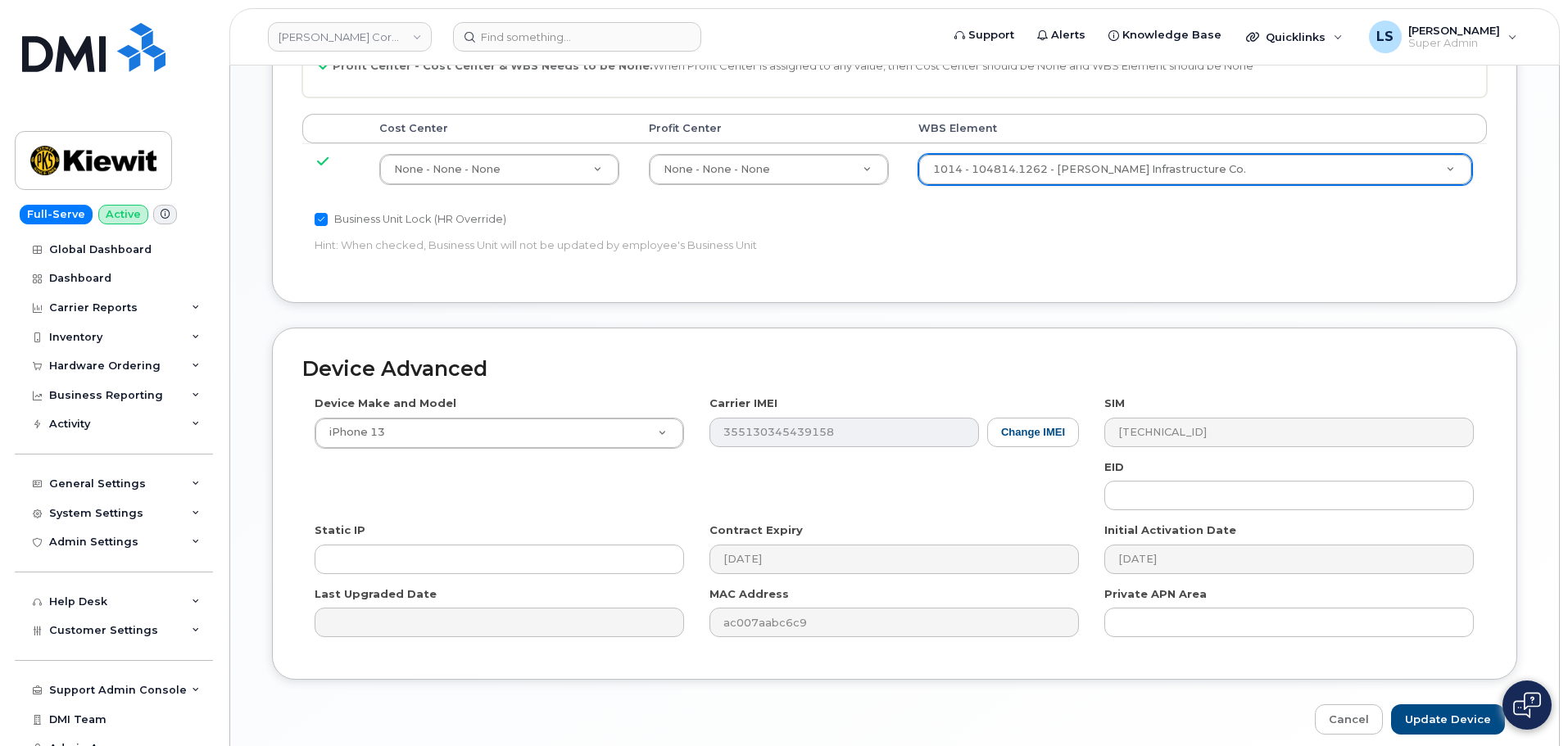
scroll to position [937, 0]
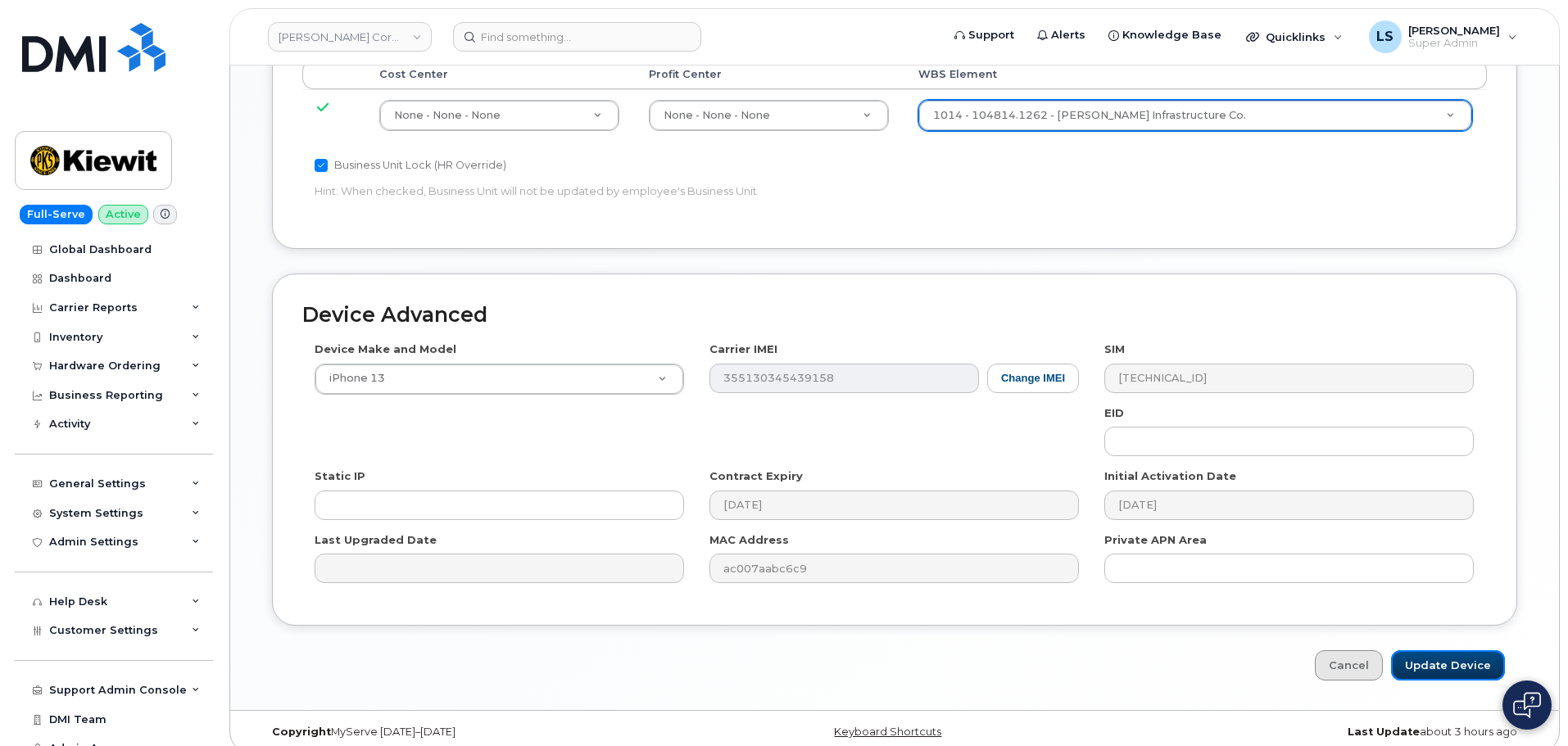
drag, startPoint x: 1414, startPoint y: 641, endPoint x: 1371, endPoint y: 638, distance: 43.1
click at [1415, 651] on input "Update Device" at bounding box center [1448, 666] width 114 height 31
type input "Saving..."
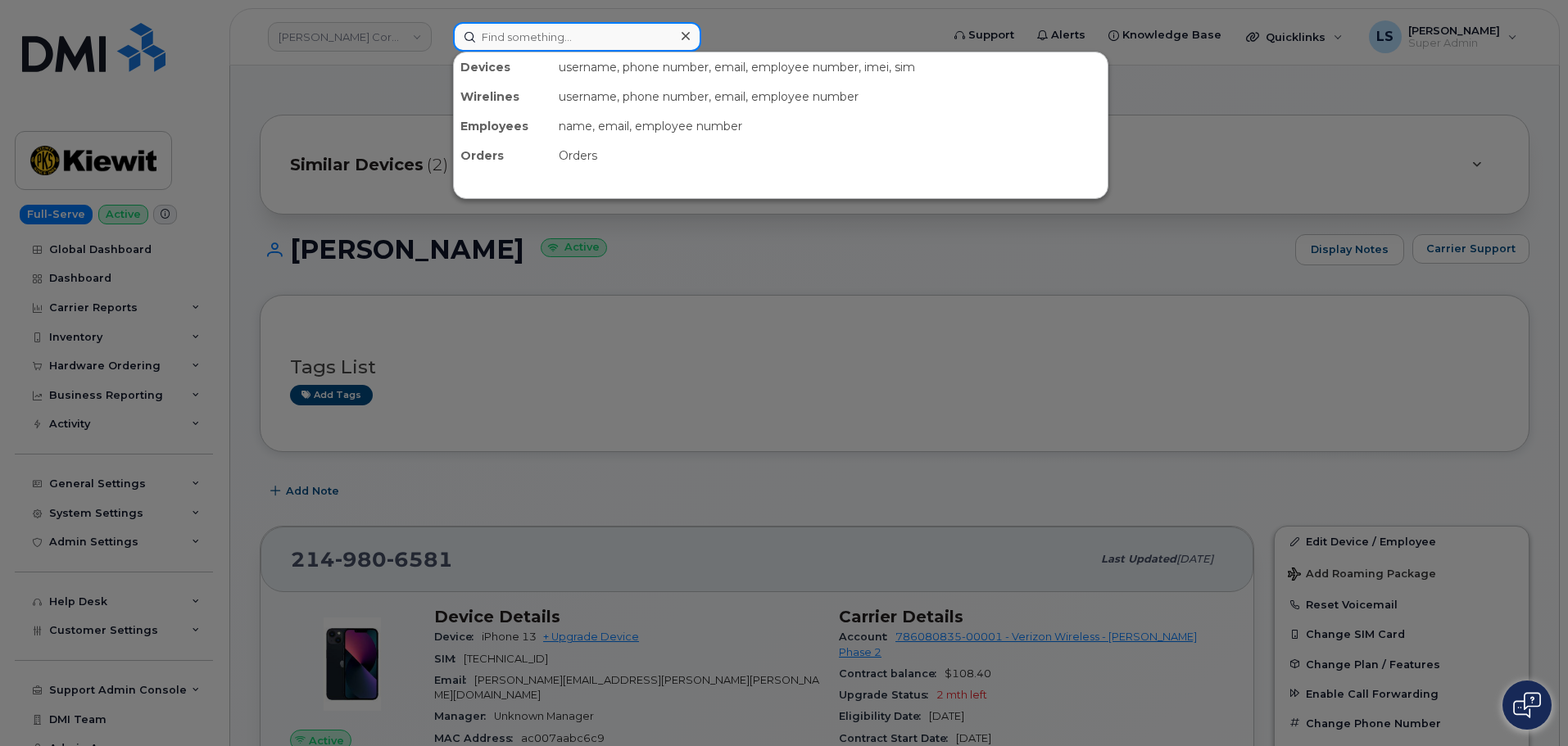
click at [660, 34] on input at bounding box center [577, 37] width 248 height 30
paste input "[PHONE_NUMBER]"
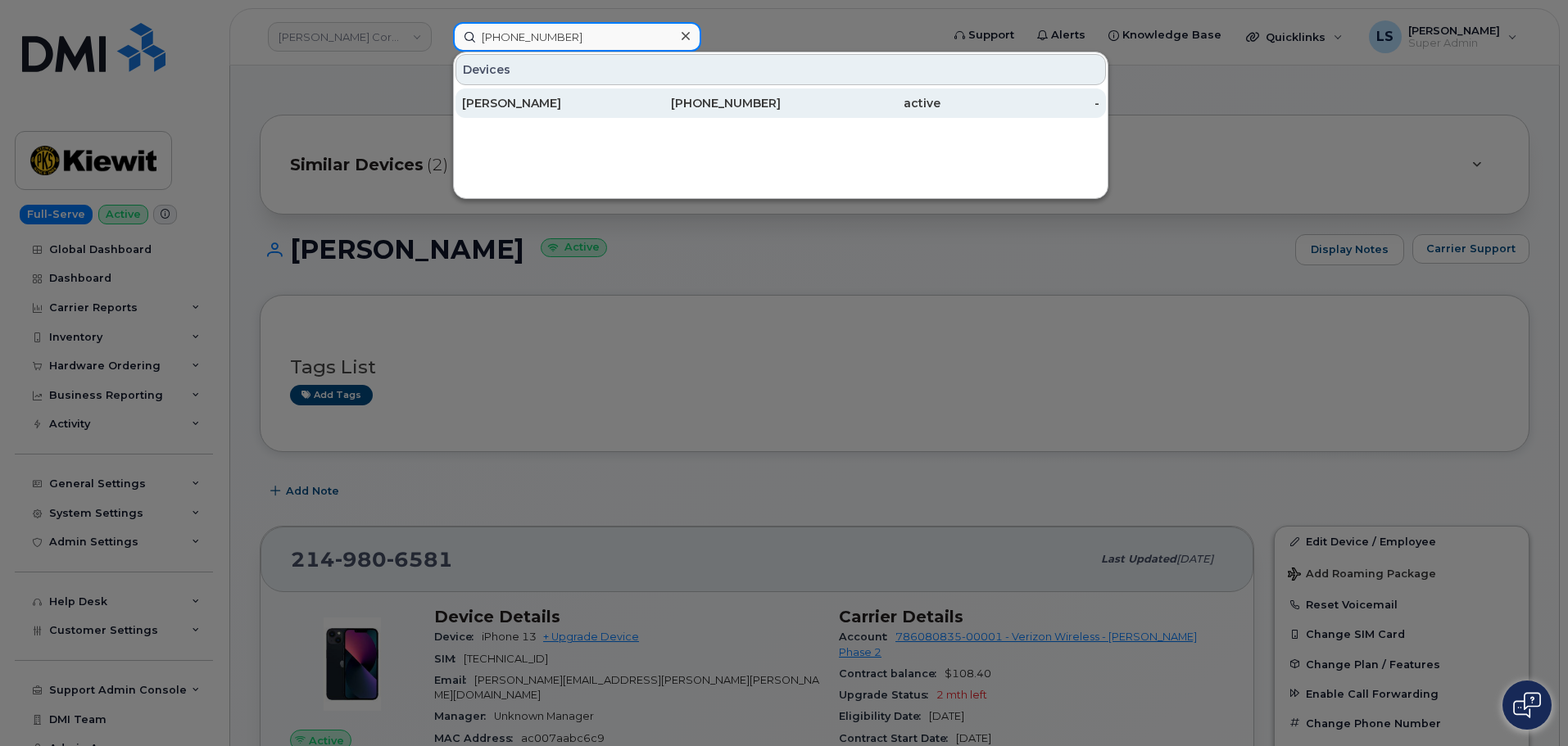
type input "[PHONE_NUMBER]"
click at [688, 105] on div "[PHONE_NUMBER]" at bounding box center [702, 103] width 160 height 16
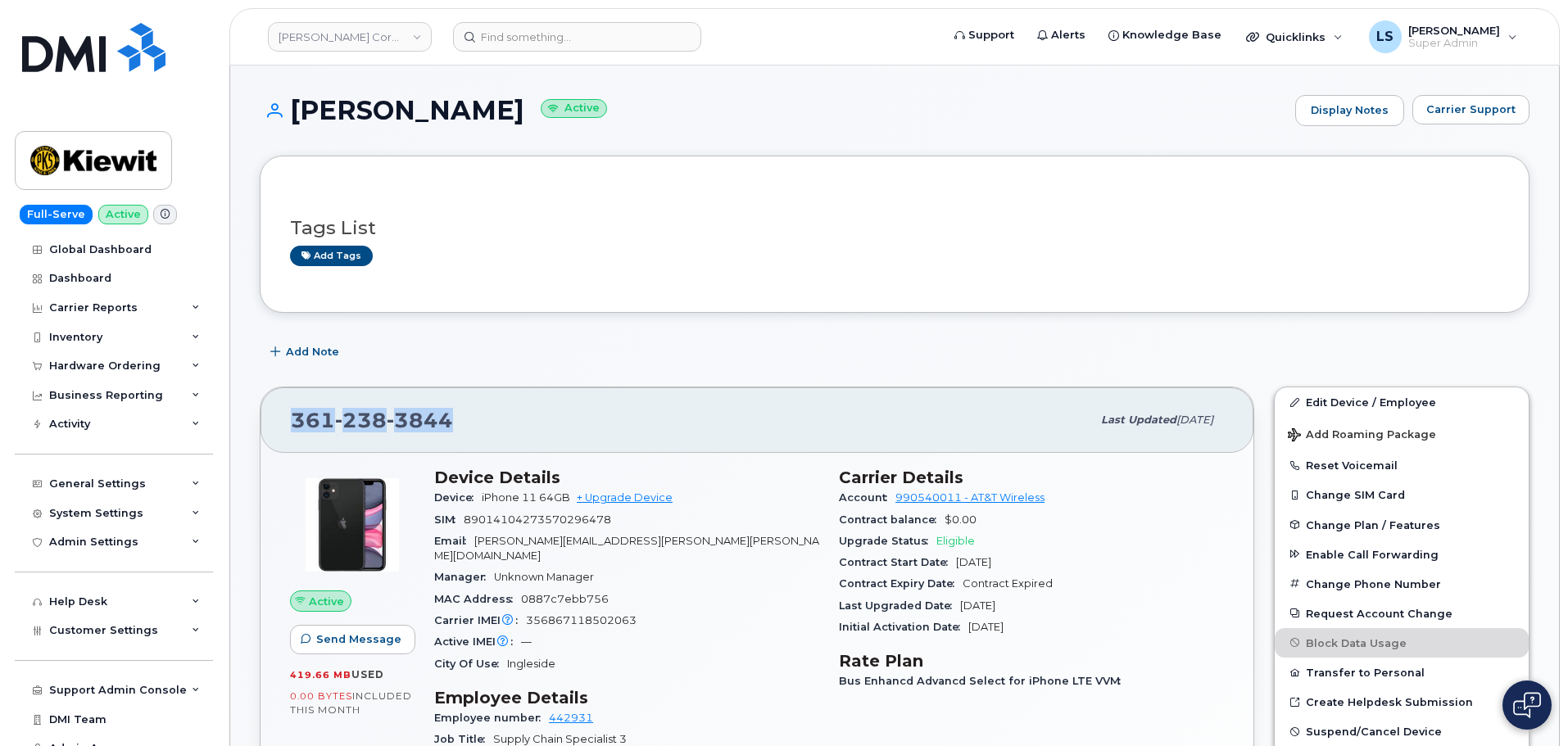
drag, startPoint x: 454, startPoint y: 420, endPoint x: 295, endPoint y: 425, distance: 159.1
click at [295, 425] on div "[PHONE_NUMBER]" at bounding box center [691, 420] width 800 height 34
copy span "[PHONE_NUMBER]"
